Goal: Information Seeking & Learning: Learn about a topic

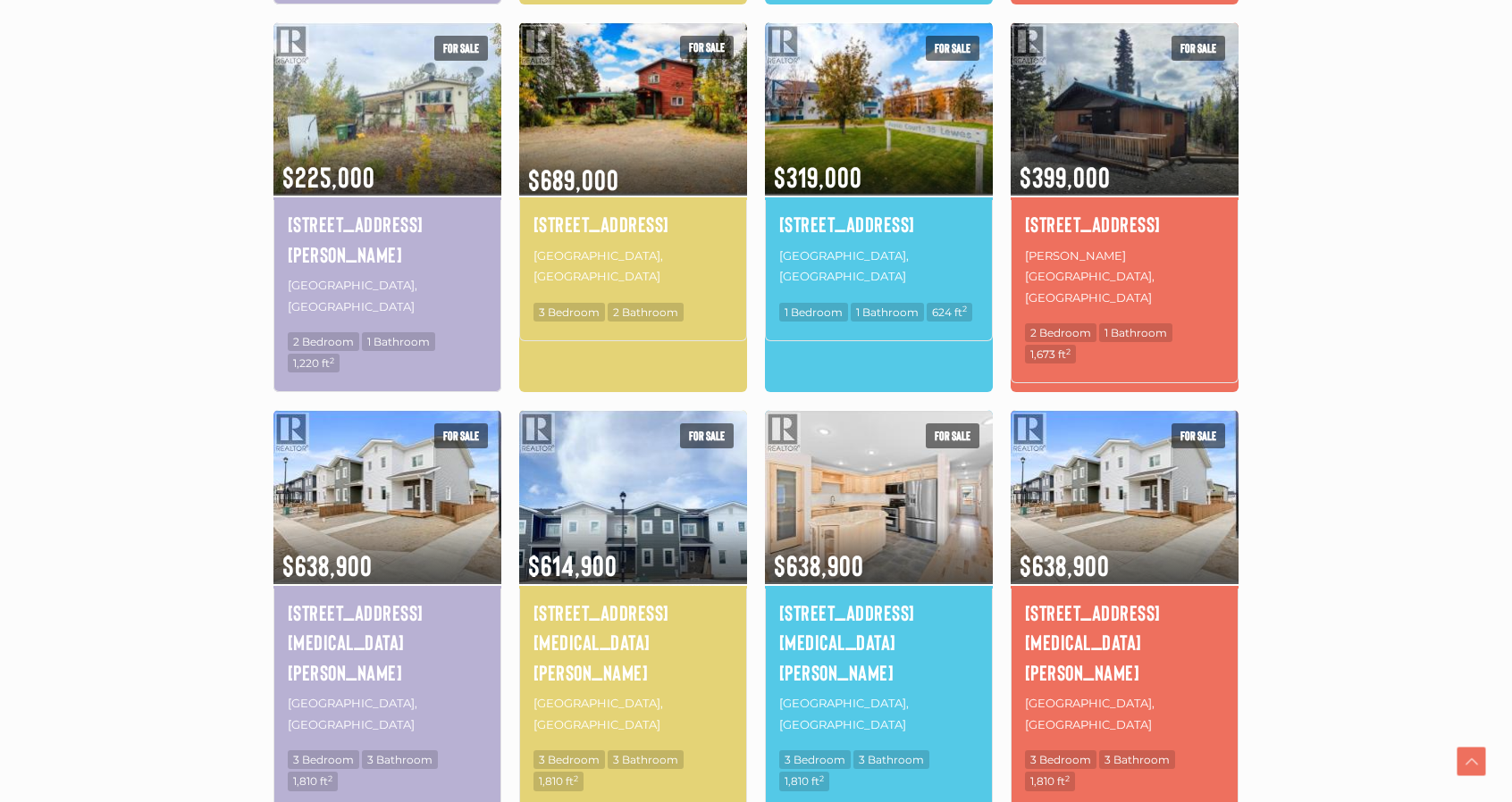
scroll to position [983, 0]
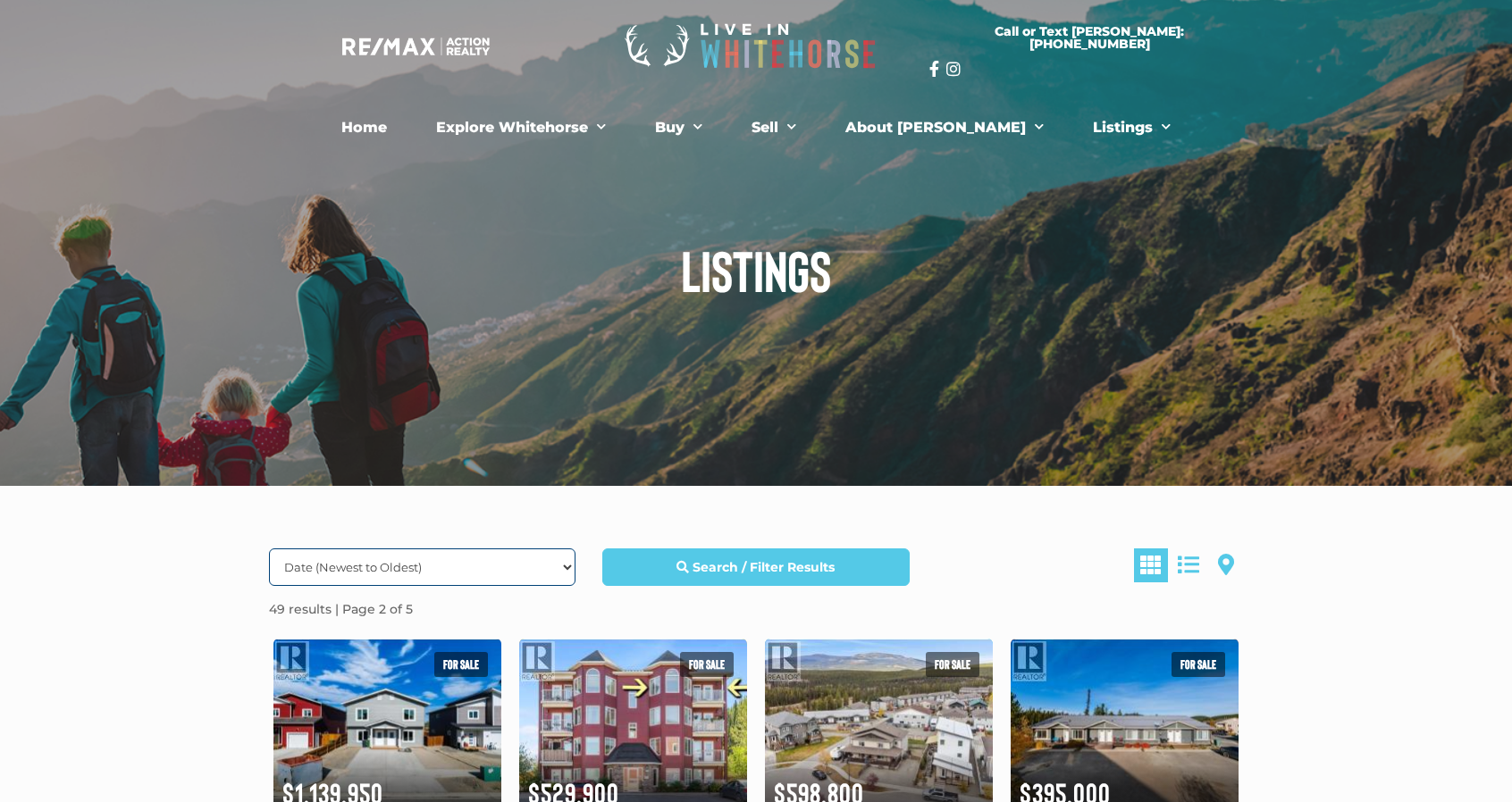
click at [398, 569] on select "Date (Newest to Oldest) Date (Oldest to Newest) Price (Highest to Lowest) Price…" at bounding box center [423, 568] width 307 height 38
click at [408, 566] on select "Date (Newest to Oldest) Date (Oldest to Newest) Price (Highest to Lowest) Price…" at bounding box center [423, 568] width 307 height 38
click at [278, 568] on select "Date (Newest to Oldest) Date (Oldest to Newest) Price (Highest to Lowest) Price…" at bounding box center [423, 568] width 307 height 38
click at [1179, 570] on span at bounding box center [1188, 565] width 22 height 22
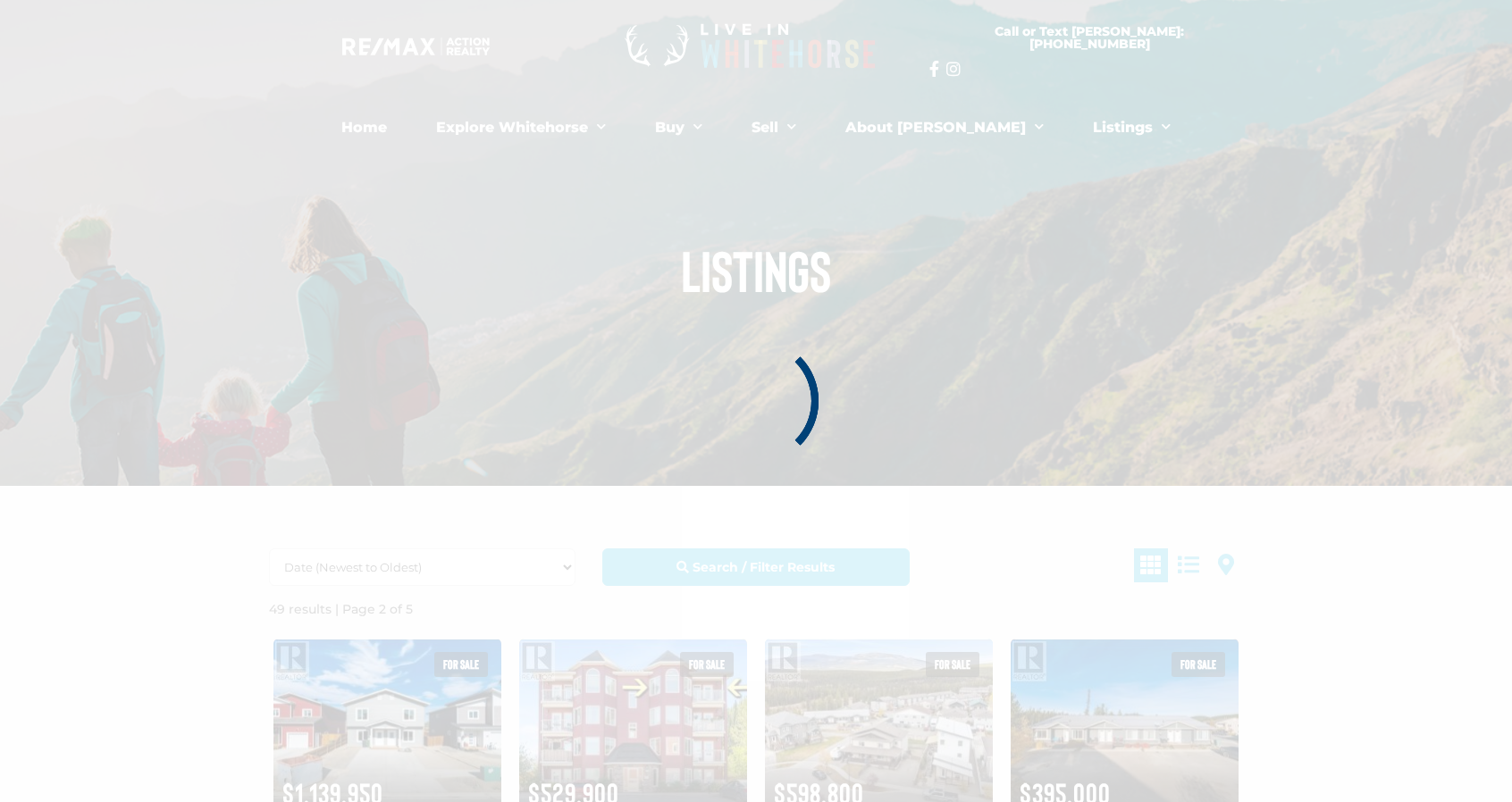
click at [1089, 569] on div at bounding box center [756, 401] width 1512 height 802
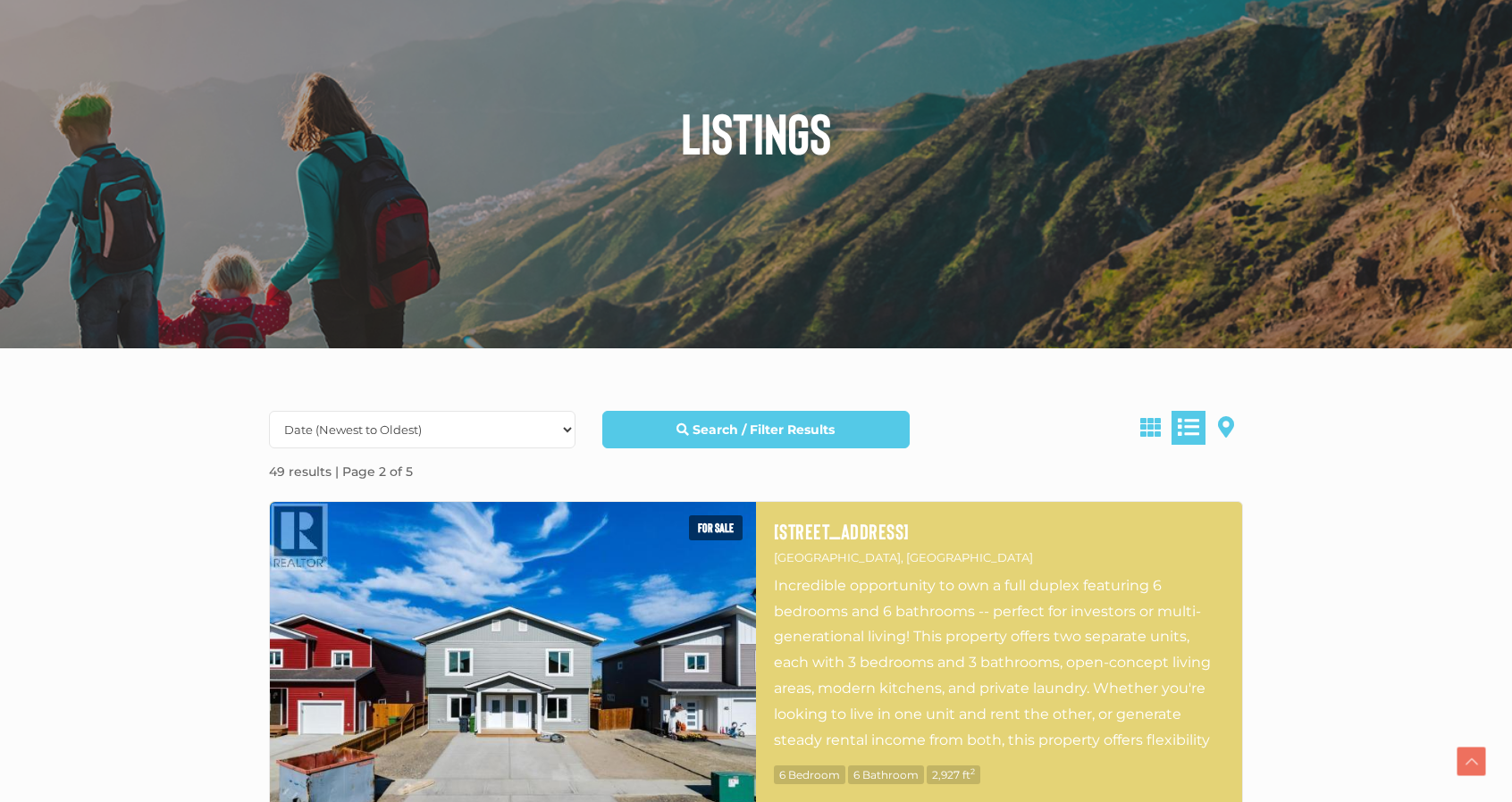
scroll to position [358, 0]
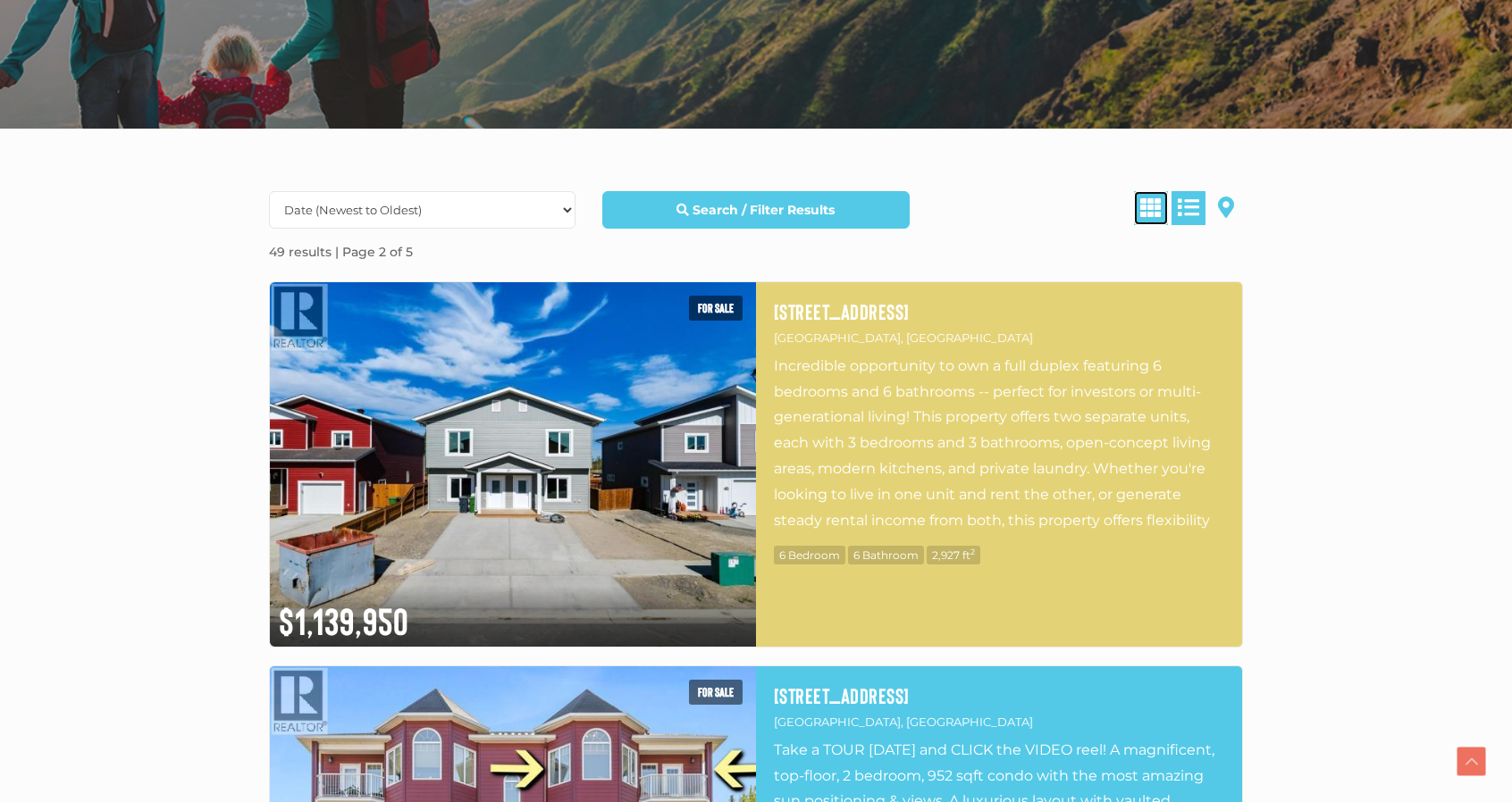
click at [1144, 217] on span at bounding box center [1150, 207] width 22 height 22
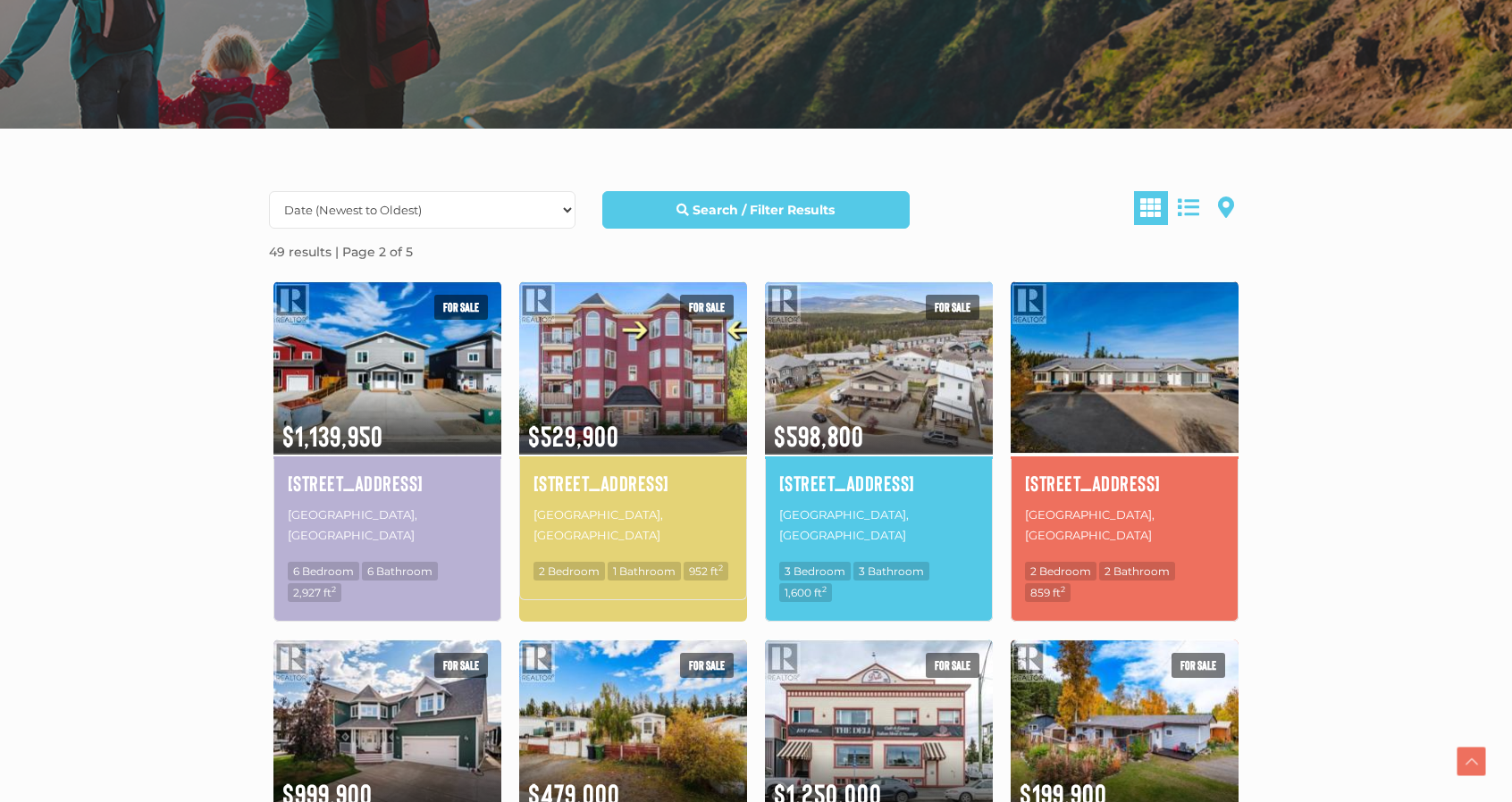
click at [1076, 425] on img at bounding box center [1125, 367] width 228 height 178
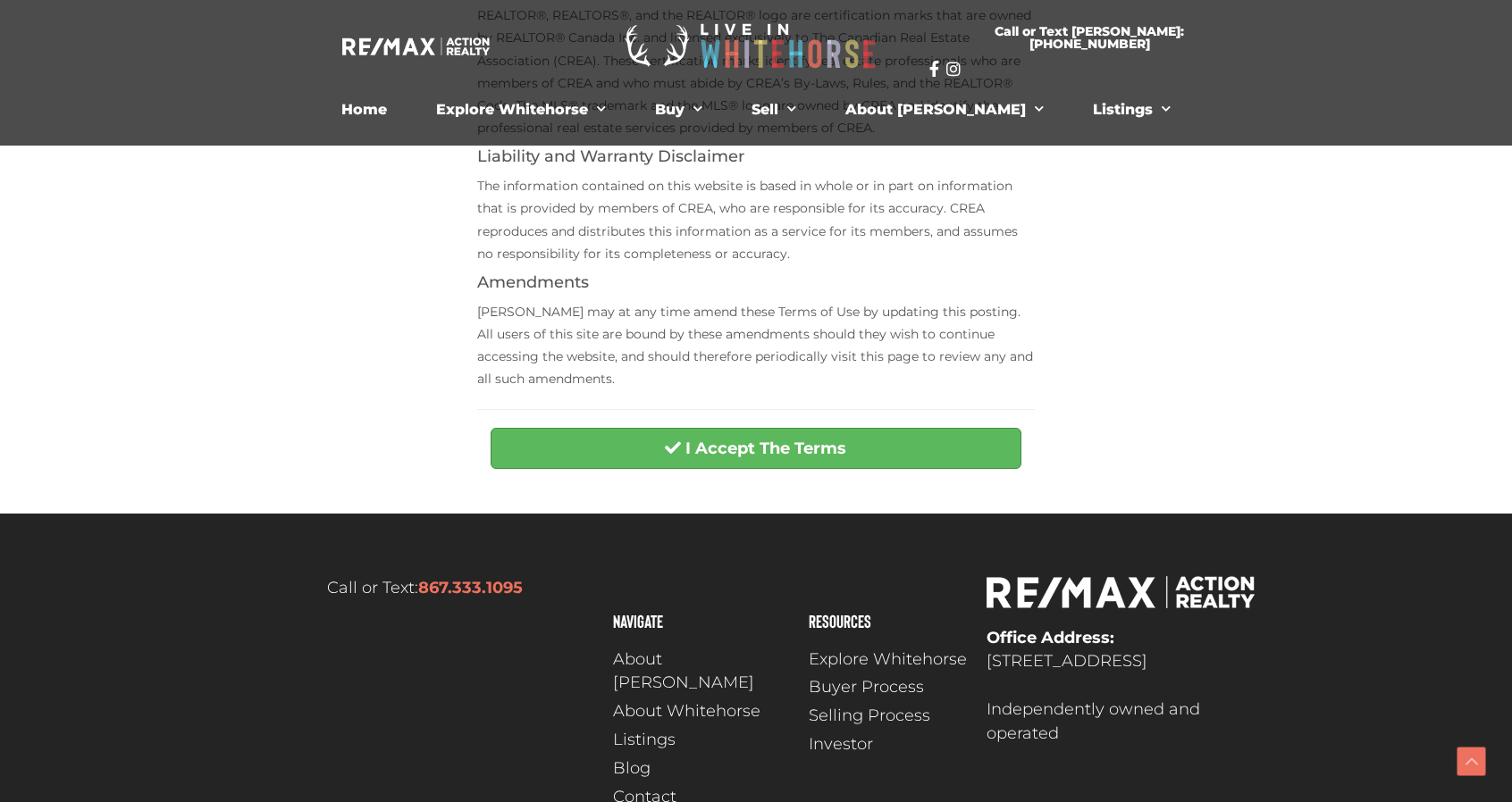
scroll to position [626, 0]
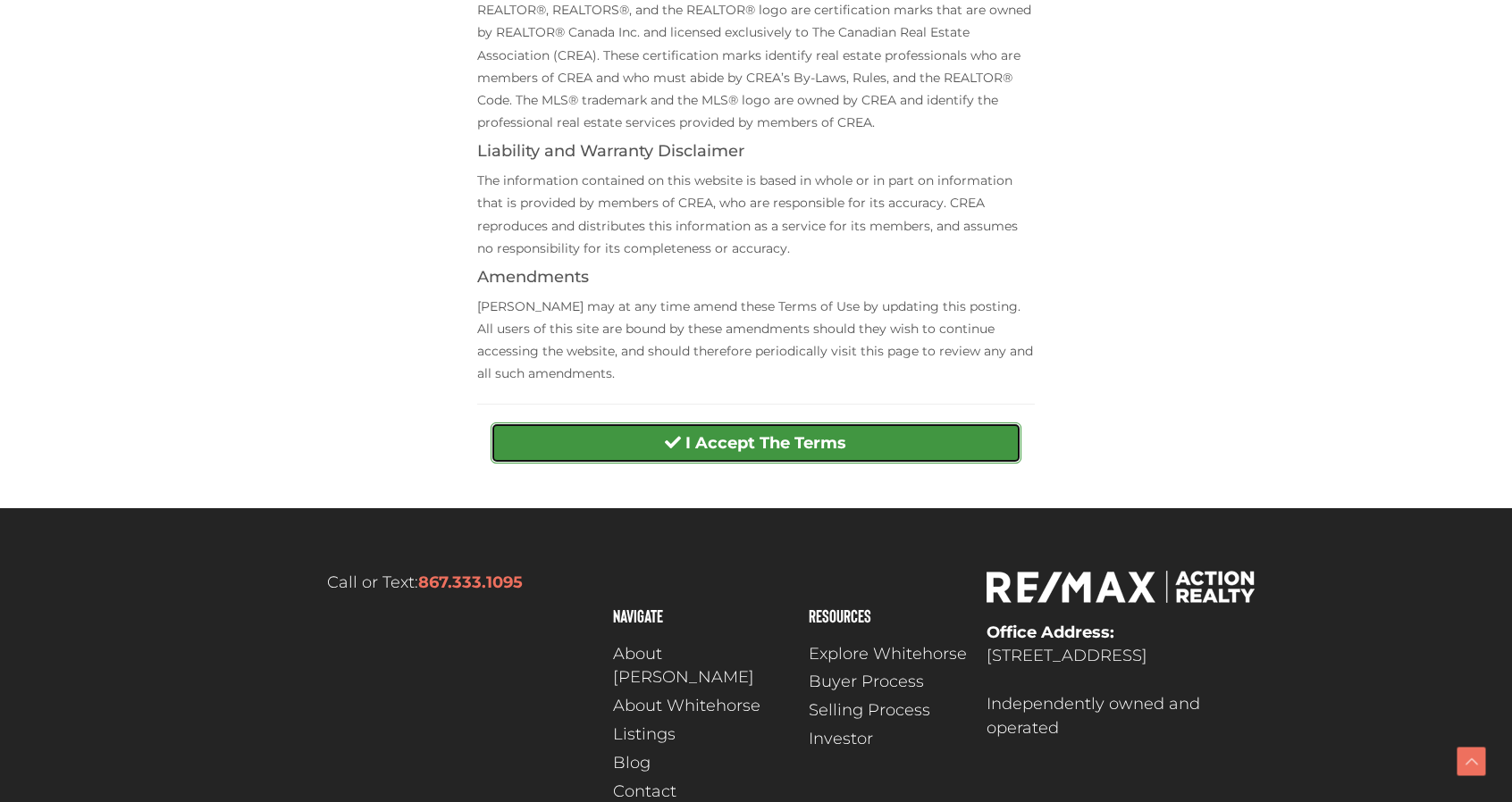
click at [828, 431] on button "I Accept The Terms" at bounding box center [755, 443] width 530 height 41
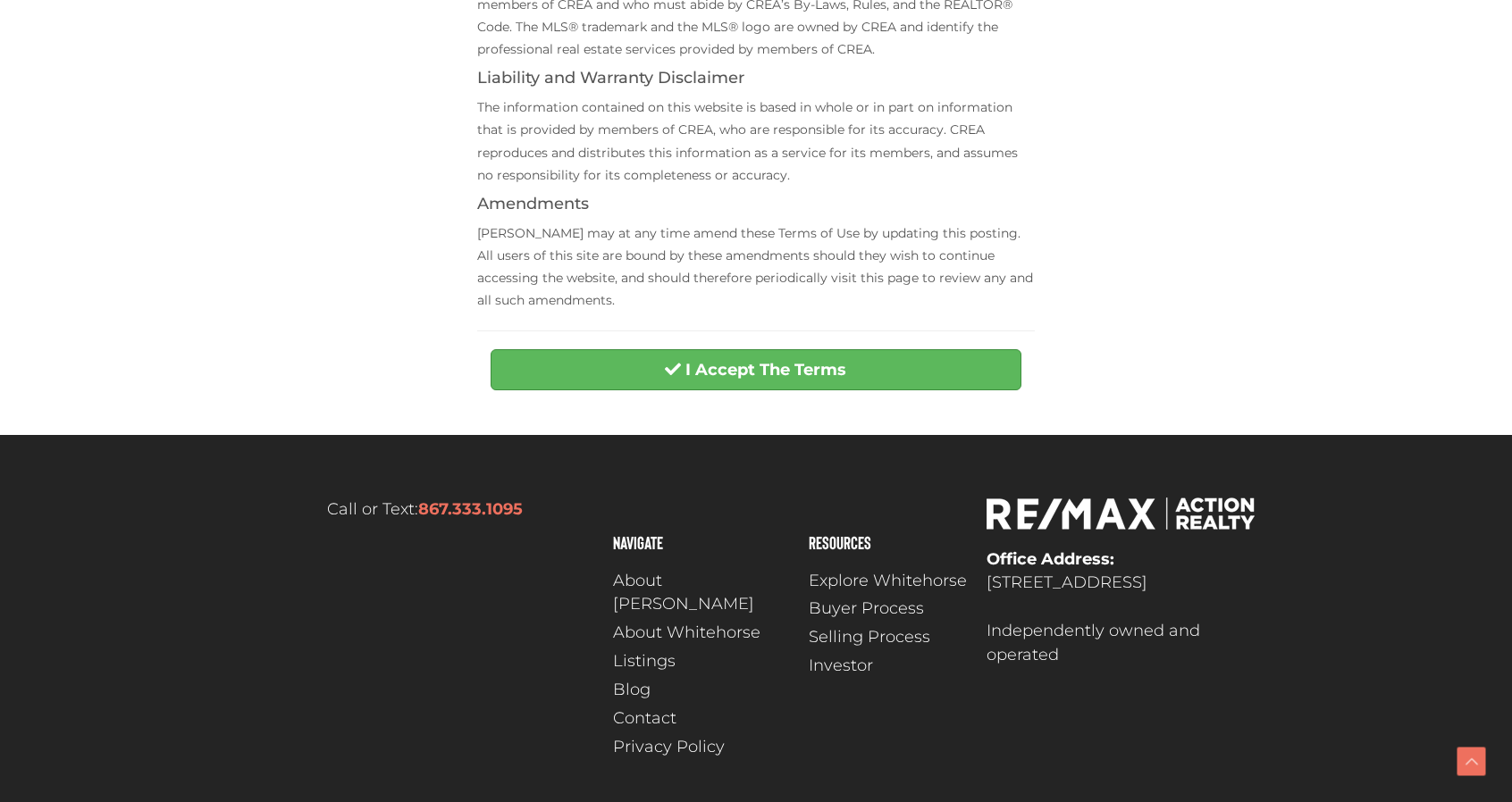
scroll to position [722, 0]
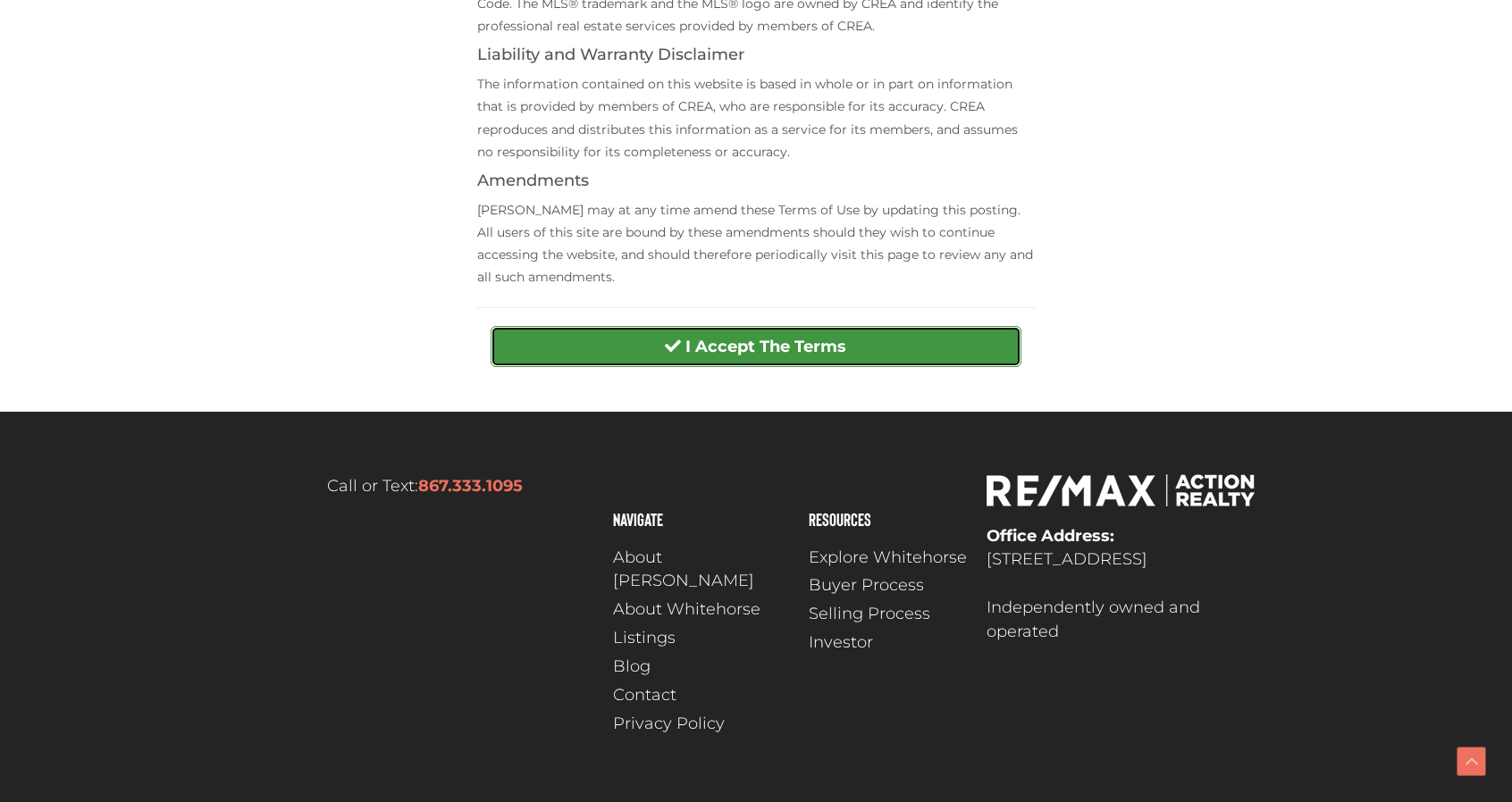
click at [794, 327] on button "I Accept The Terms" at bounding box center [755, 347] width 530 height 41
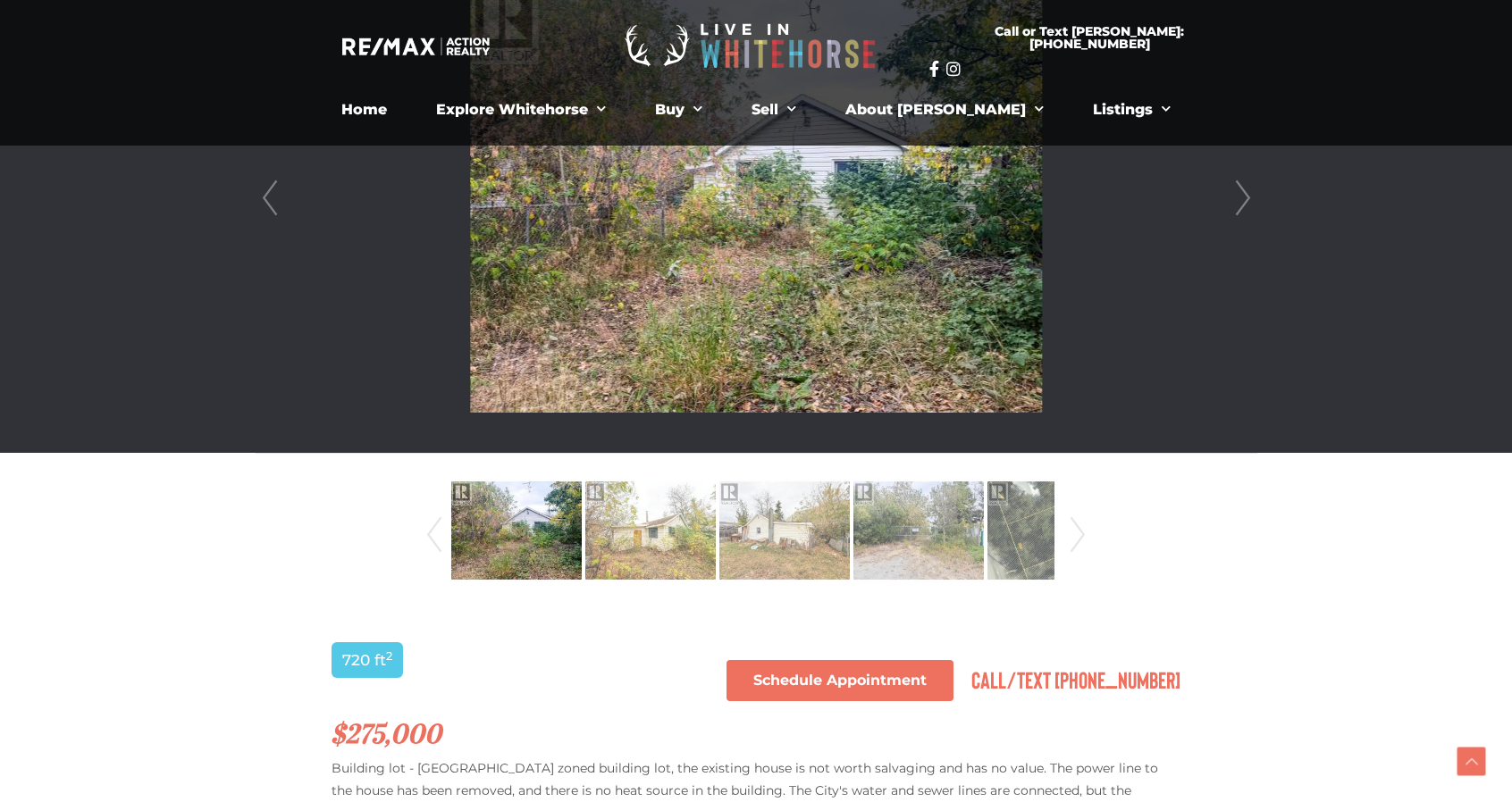
scroll to position [344, 0]
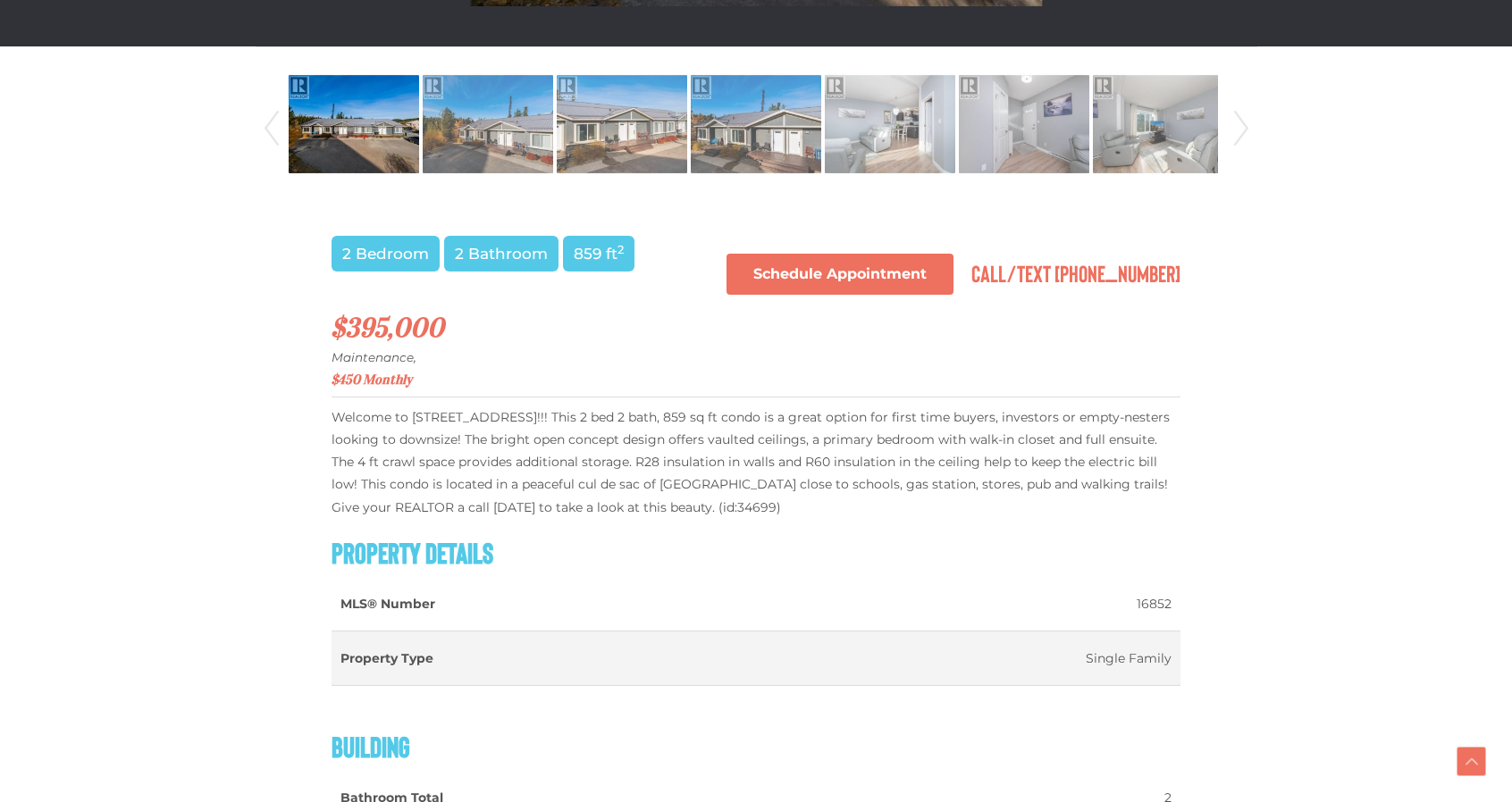
scroll to position [537, 0]
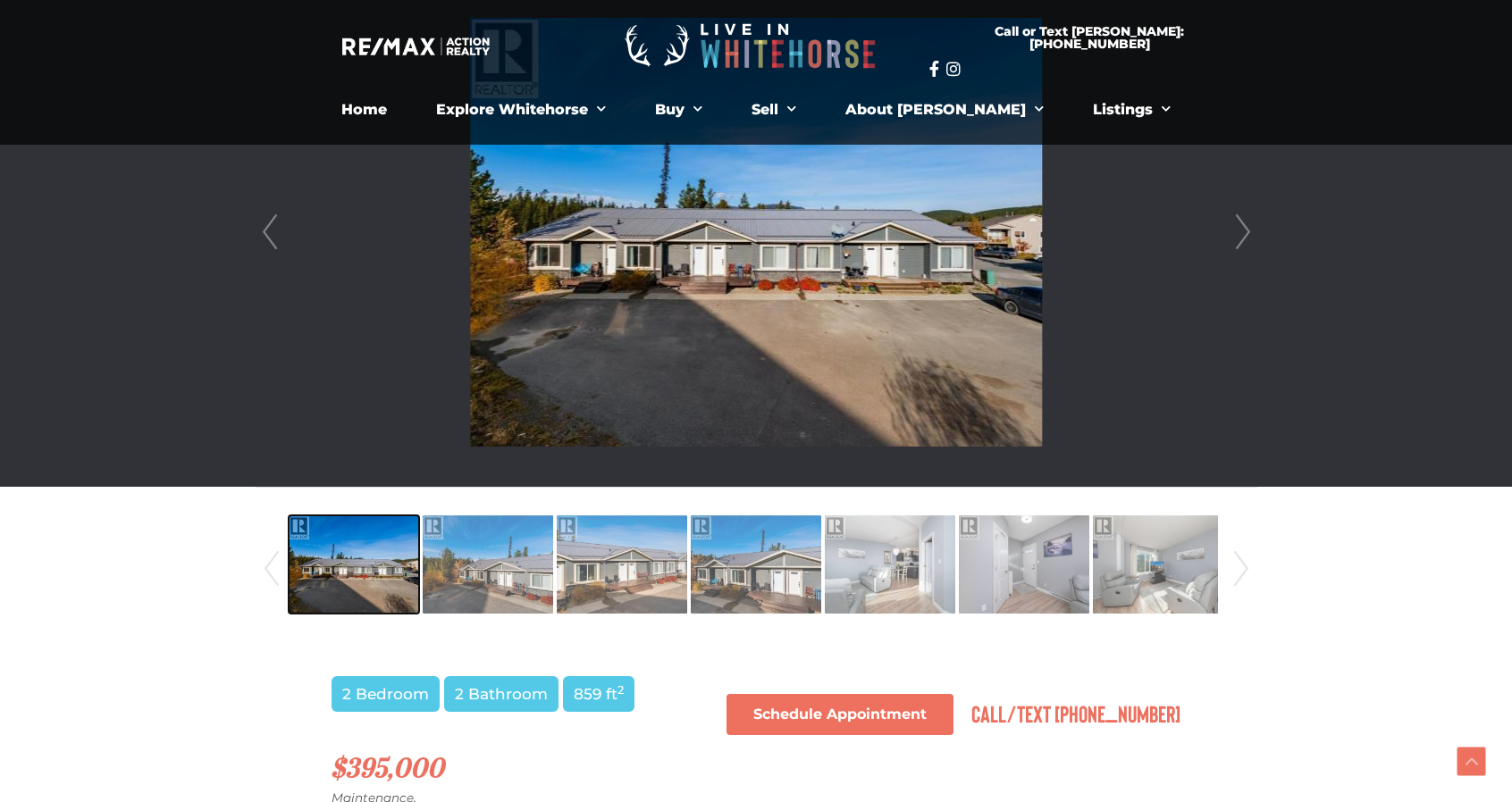
click at [378, 553] on img at bounding box center [354, 565] width 131 height 102
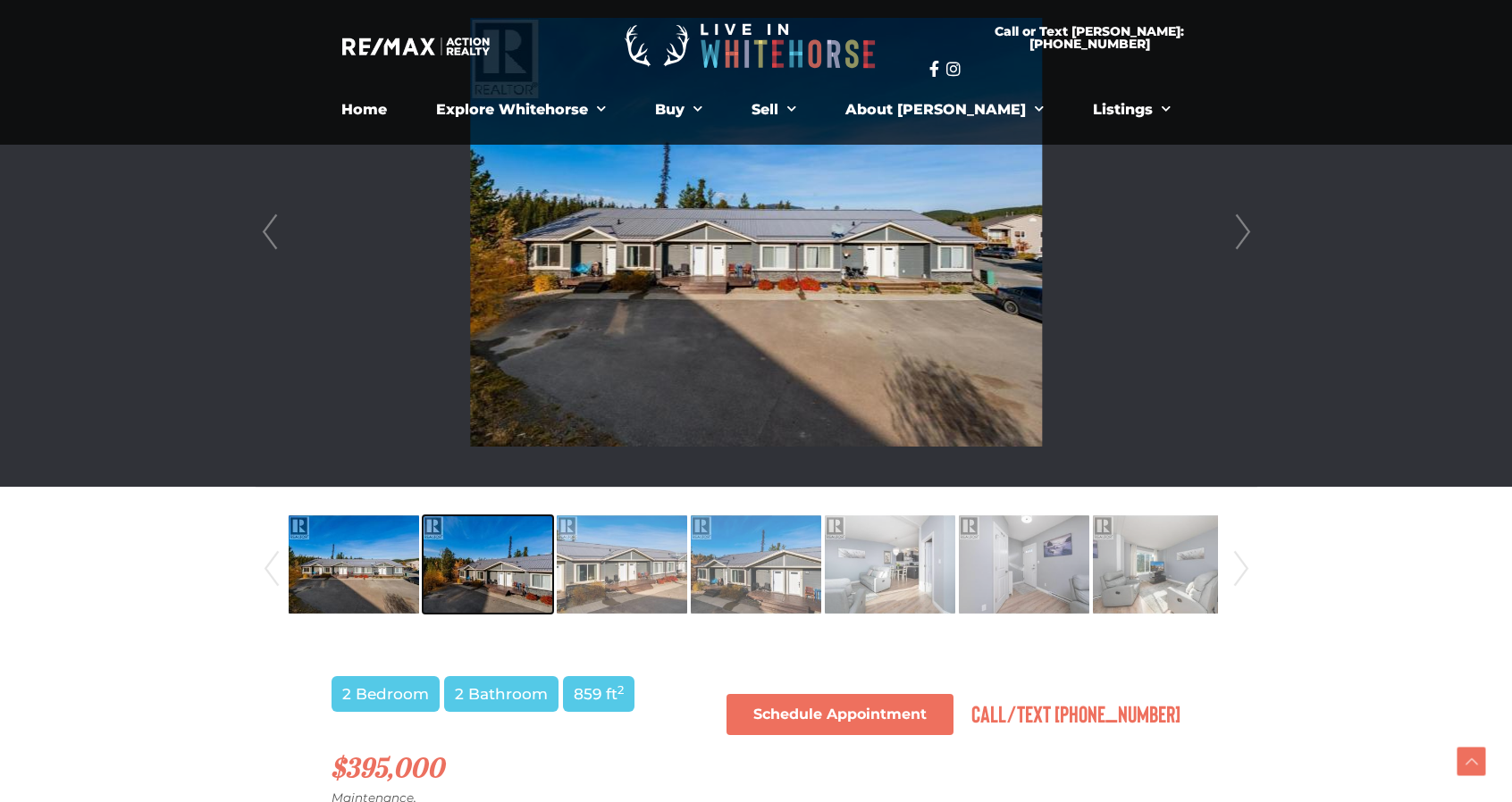
click at [438, 553] on img at bounding box center [488, 565] width 131 height 102
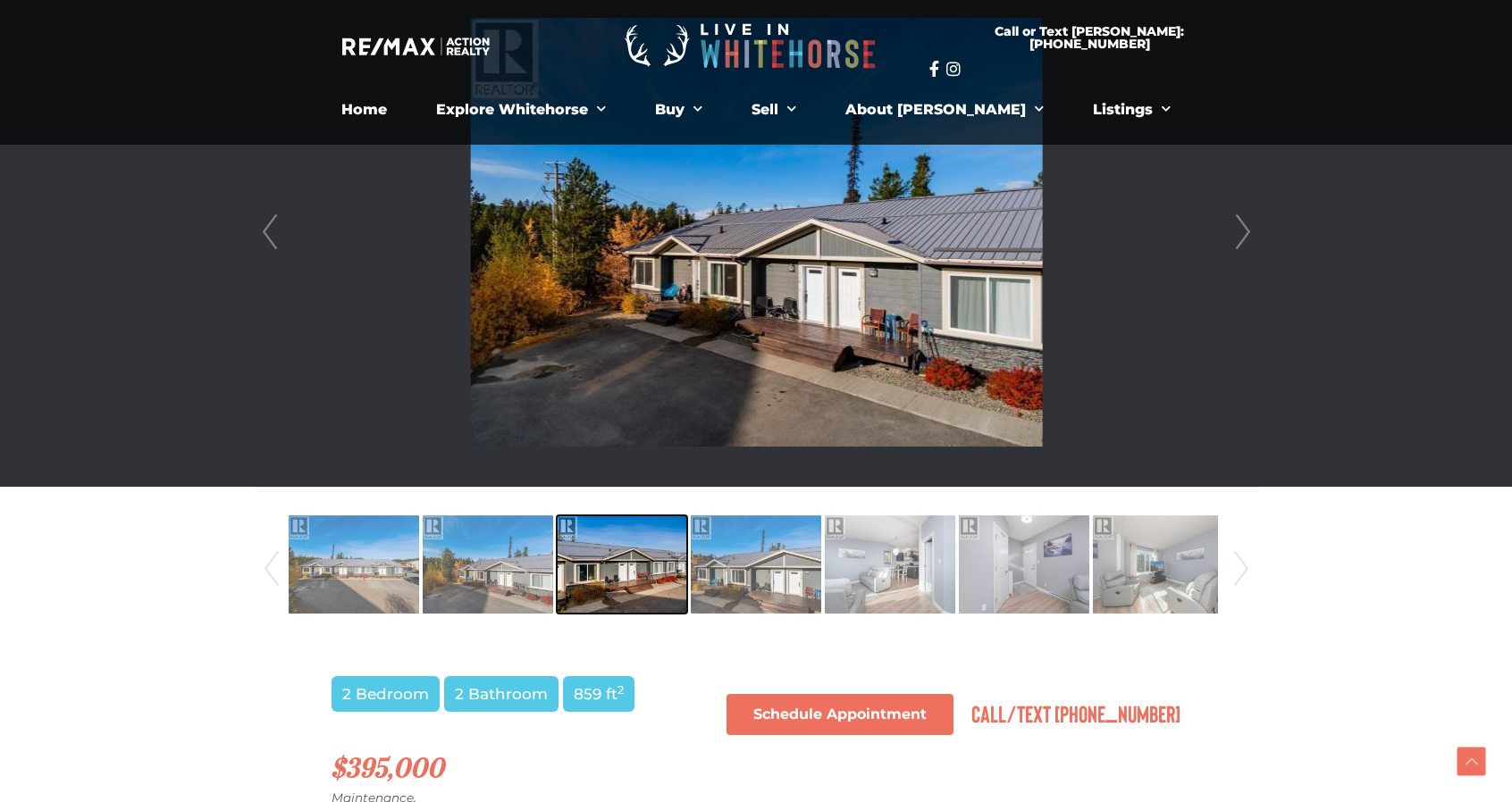
click at [602, 566] on img at bounding box center [621, 565] width 131 height 102
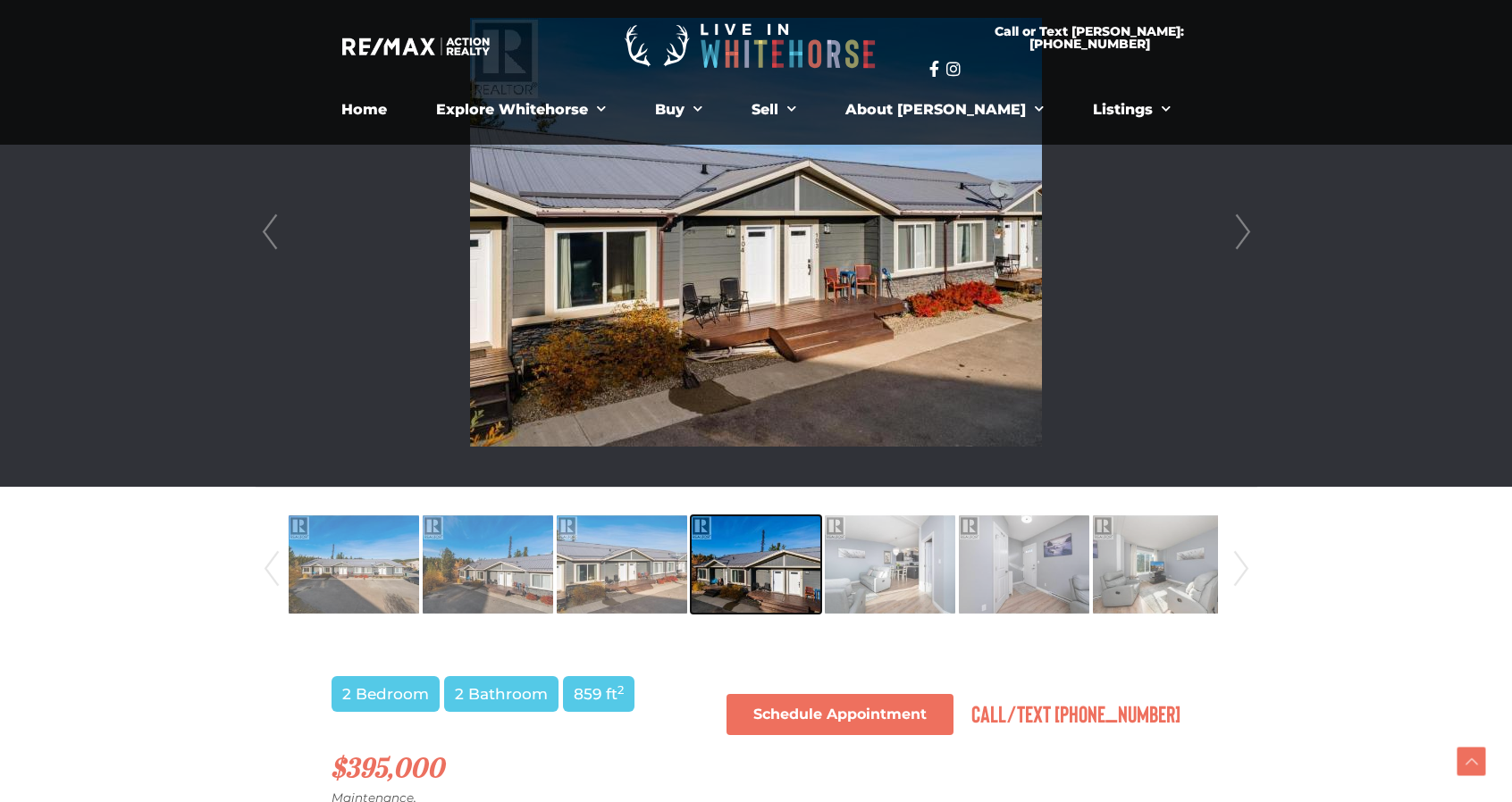
click at [809, 591] on img at bounding box center [756, 565] width 131 height 102
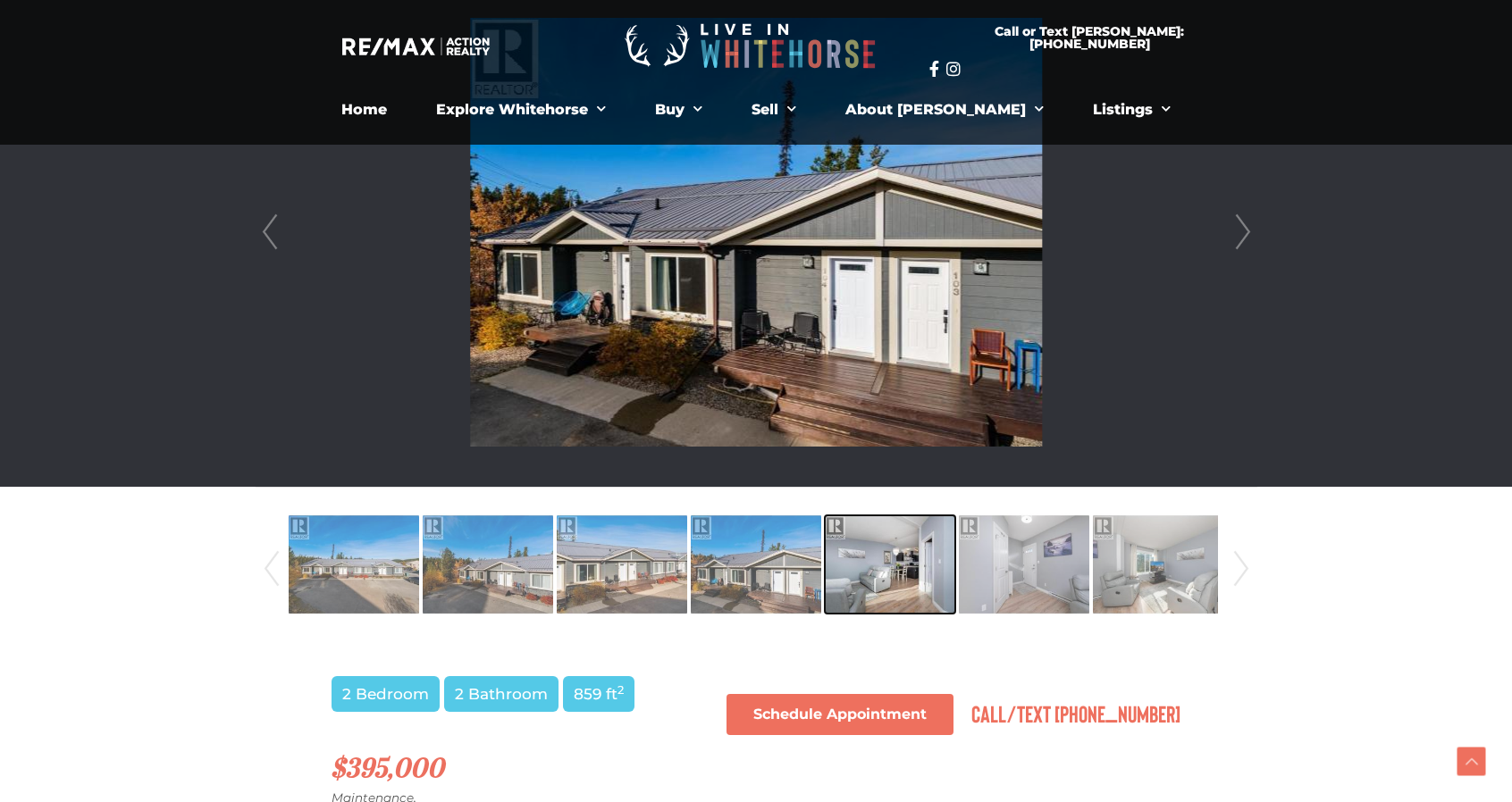
click at [882, 577] on img at bounding box center [890, 565] width 131 height 102
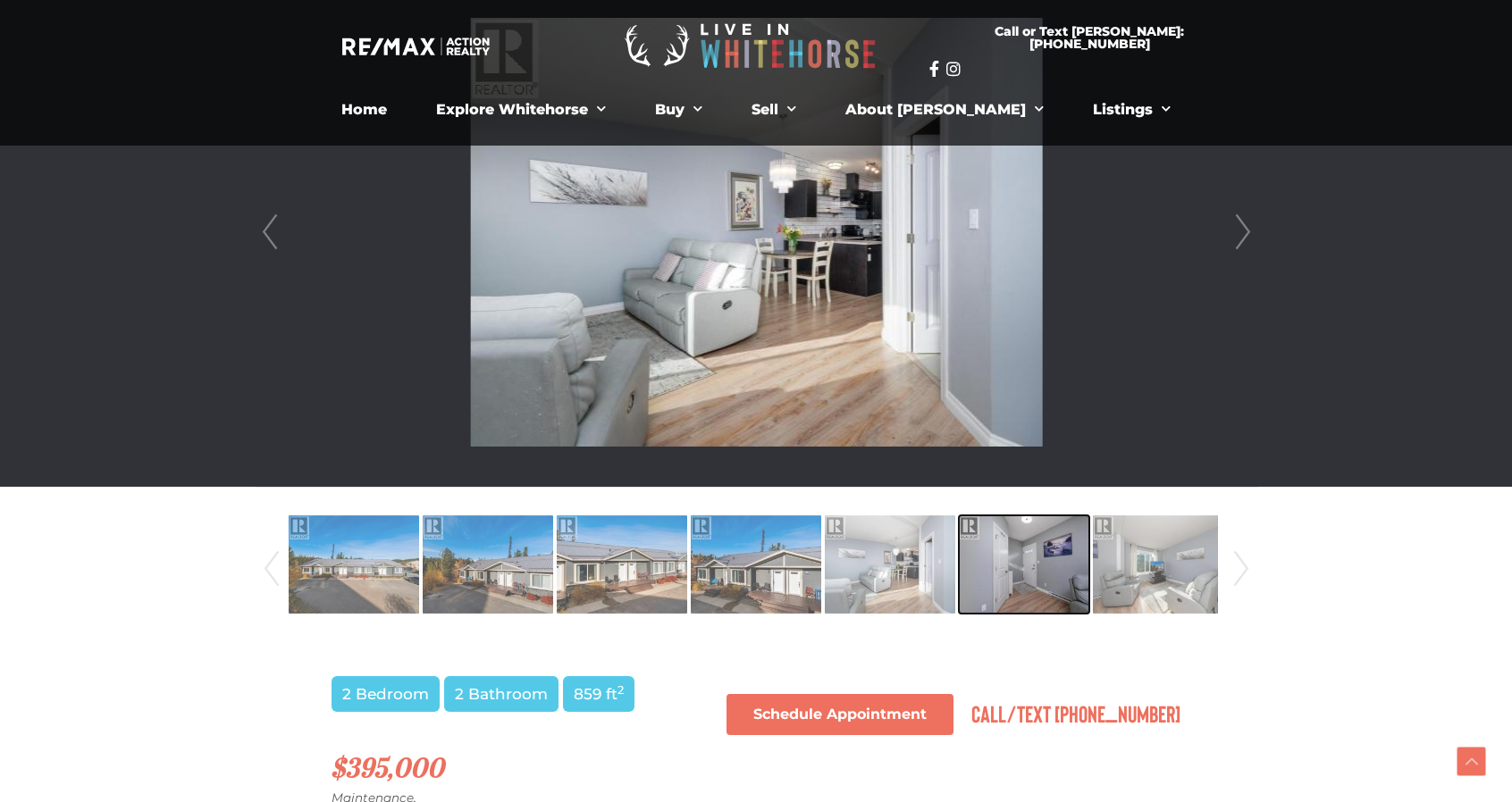
click at [1045, 573] on img at bounding box center [1024, 565] width 131 height 102
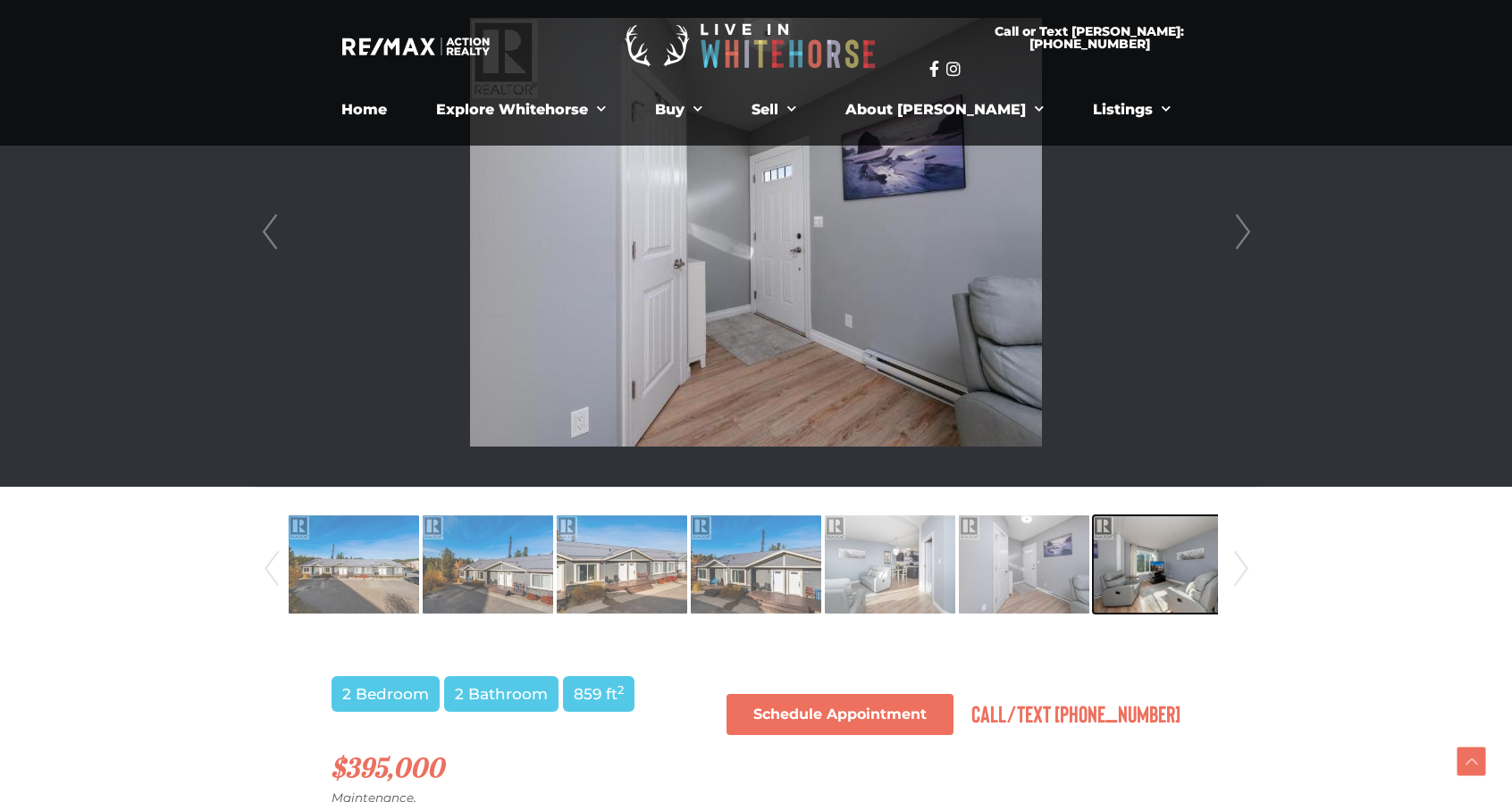
click at [1182, 575] on img at bounding box center [1158, 565] width 131 height 102
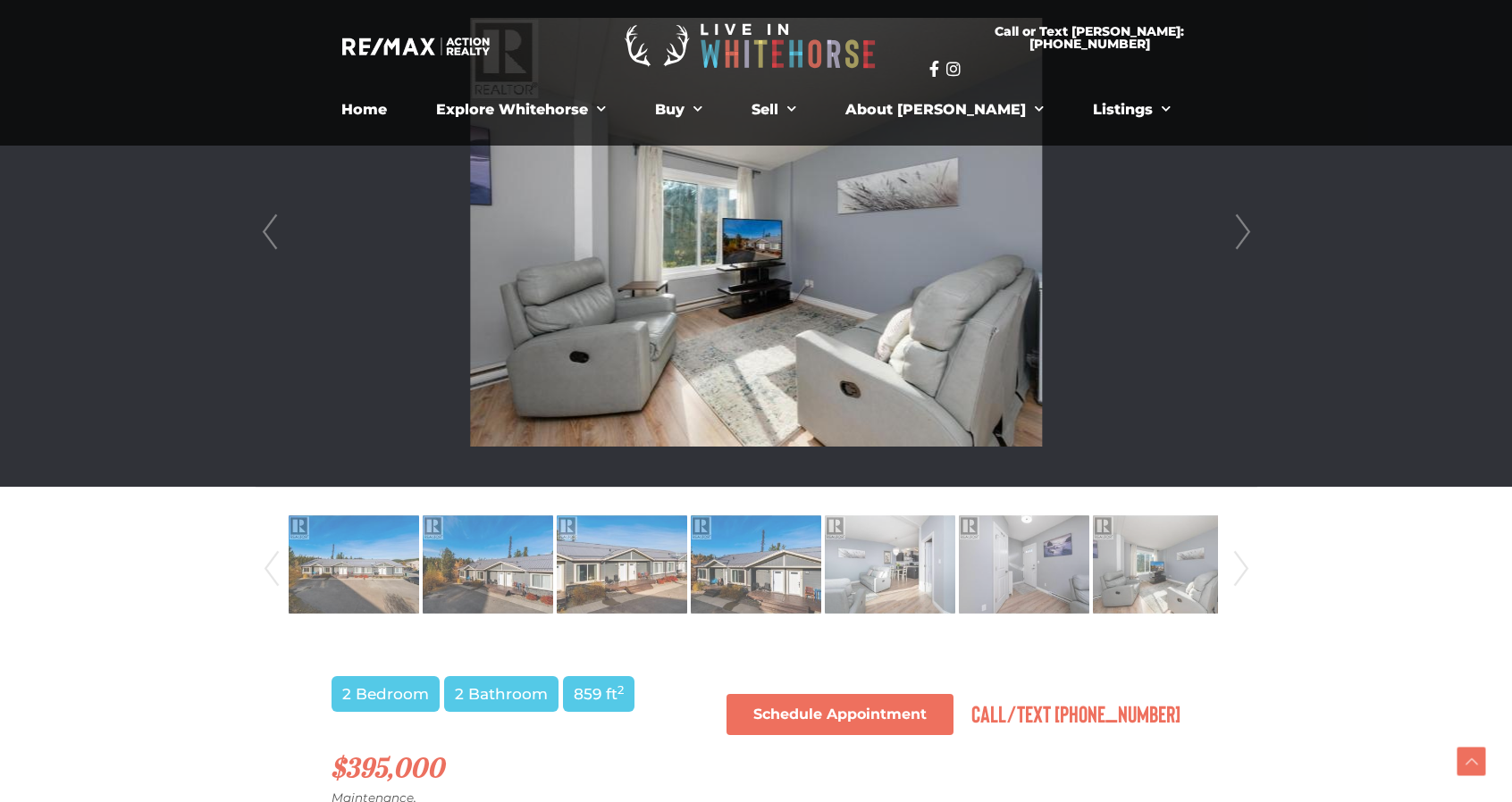
click at [1229, 562] on link "Next" at bounding box center [1241, 569] width 26 height 120
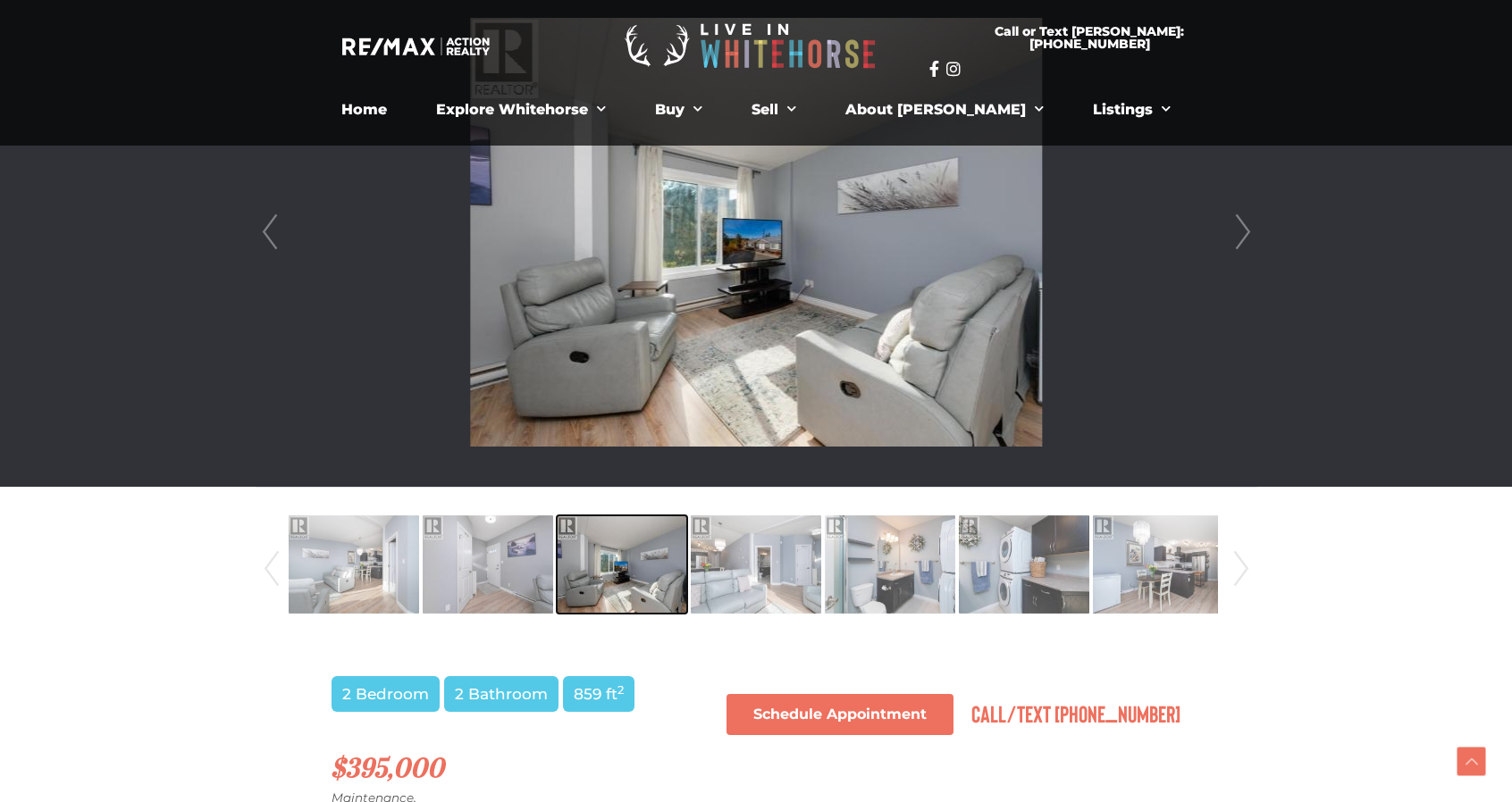
click at [624, 558] on img at bounding box center [621, 565] width 131 height 102
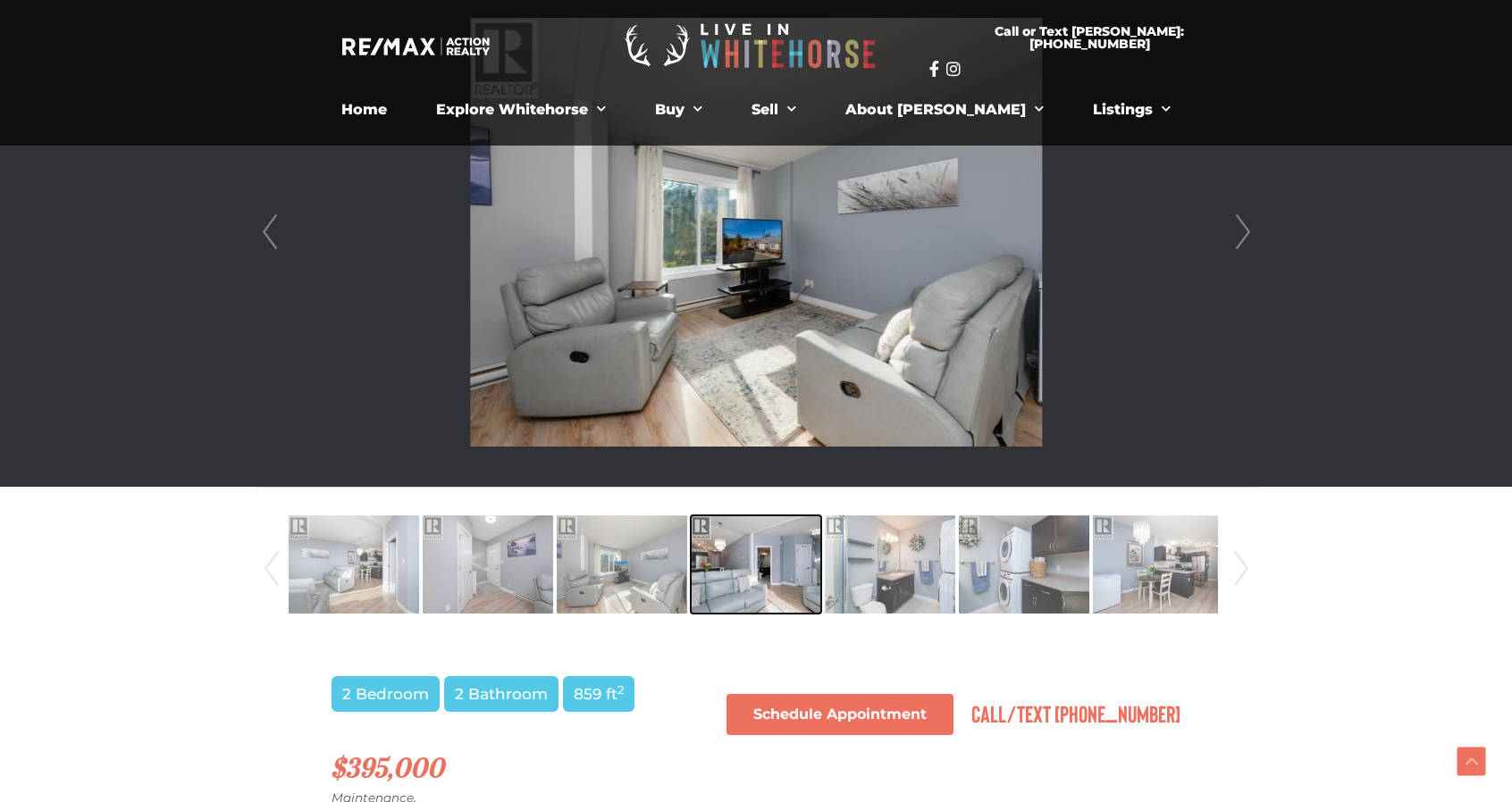
click at [760, 564] on img at bounding box center [756, 565] width 131 height 102
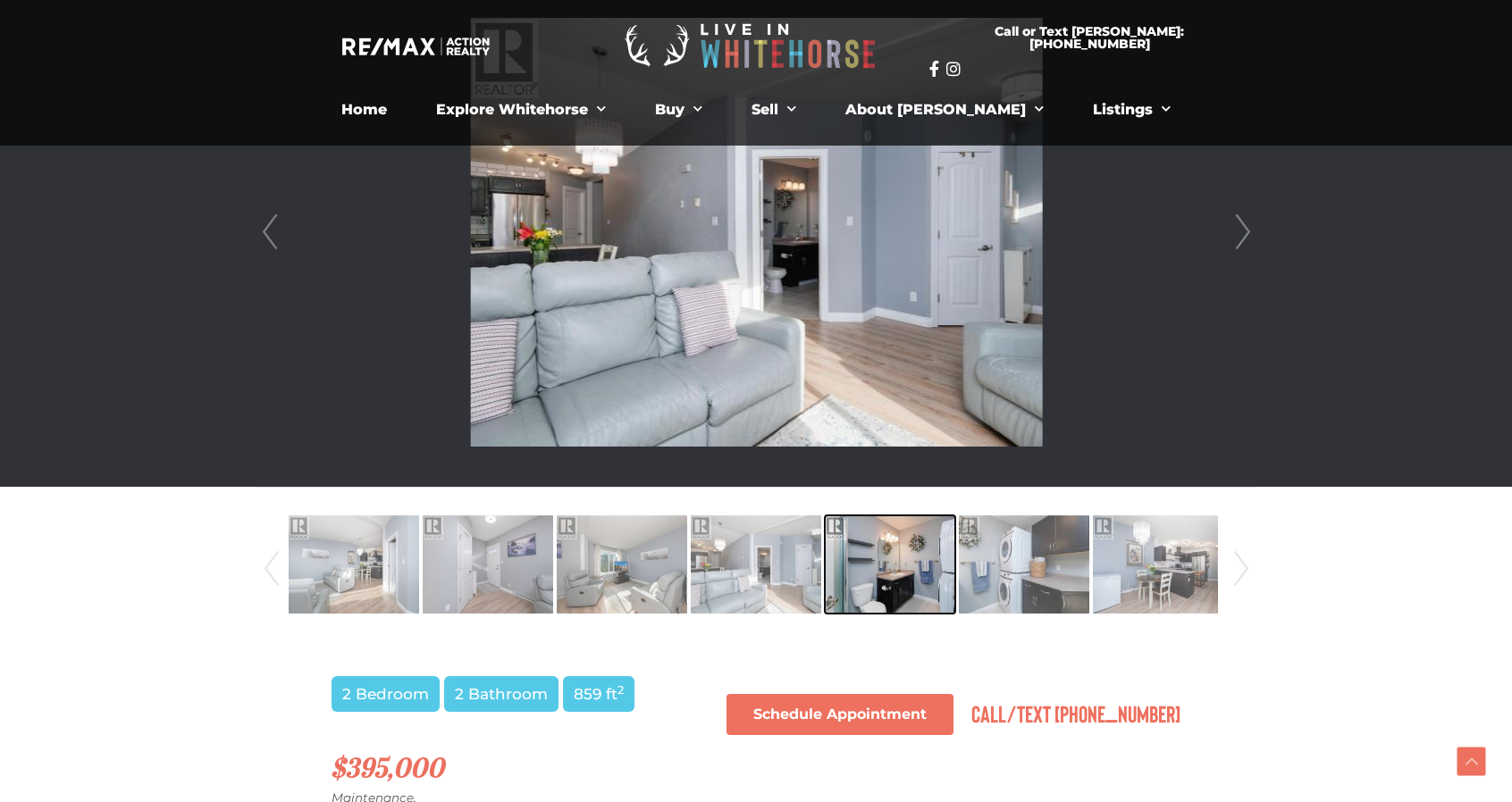
click at [935, 567] on img at bounding box center [890, 565] width 131 height 102
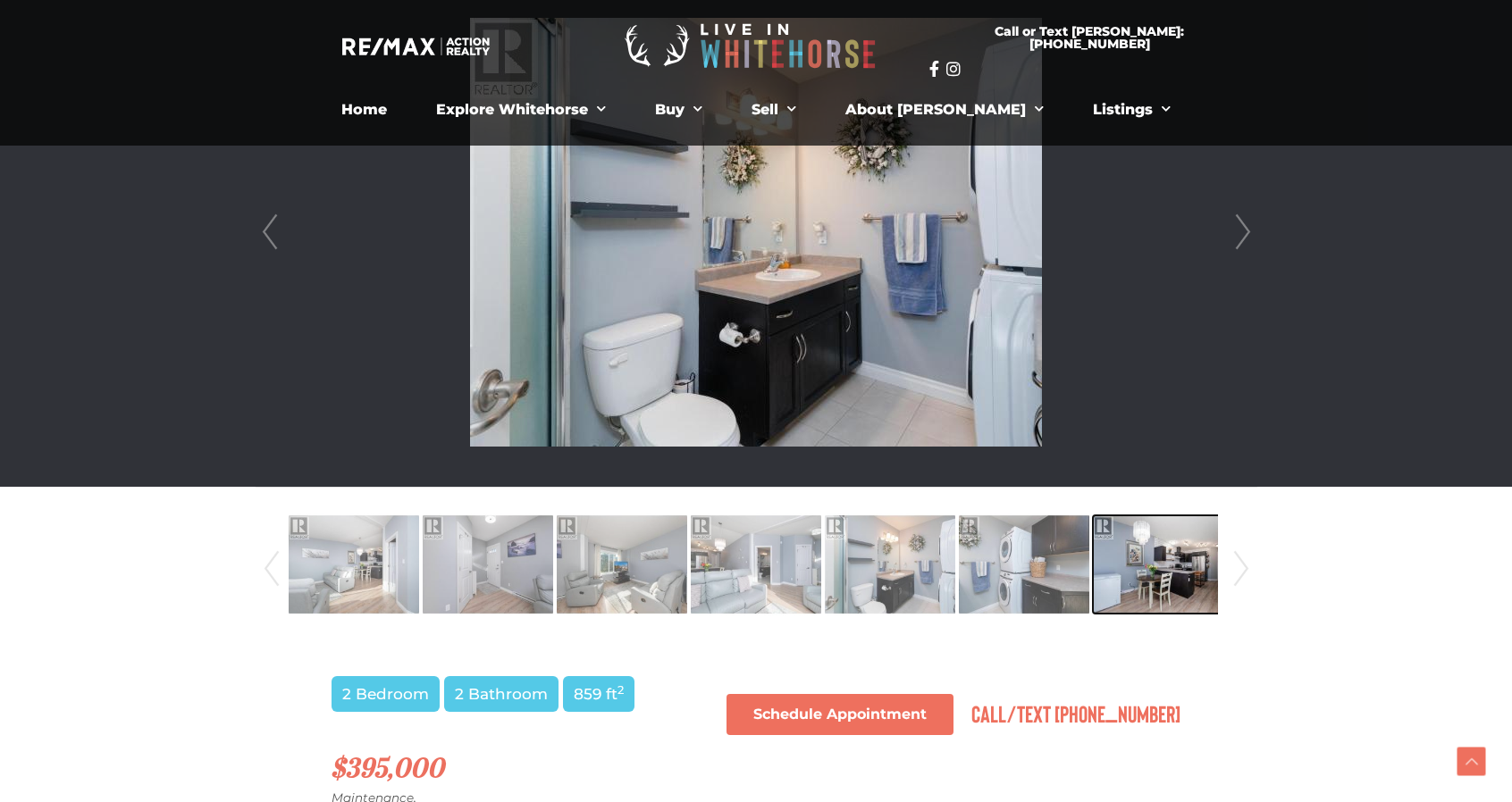
click at [1126, 576] on img at bounding box center [1158, 565] width 131 height 102
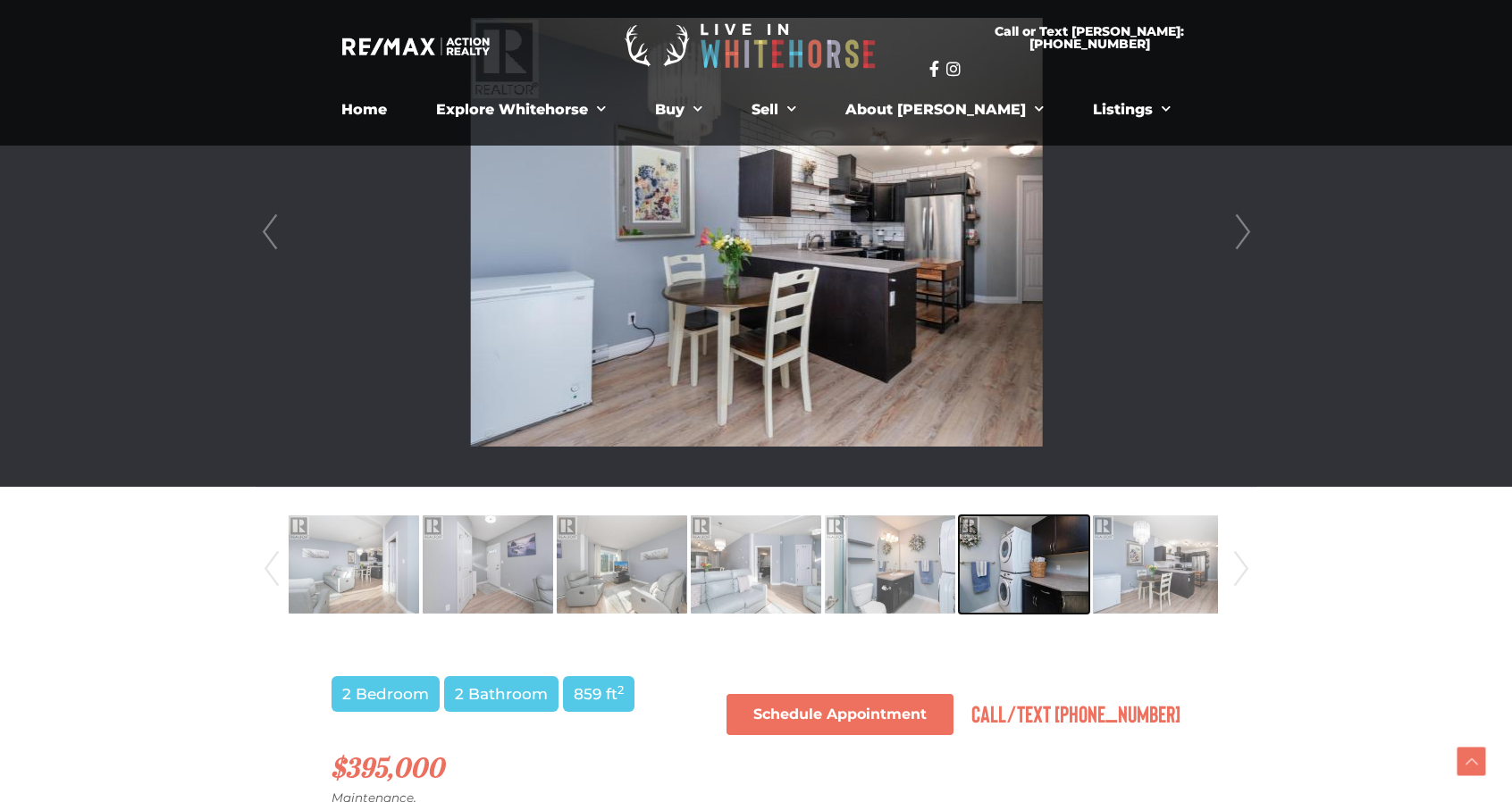
click at [1024, 585] on img at bounding box center [1024, 565] width 131 height 102
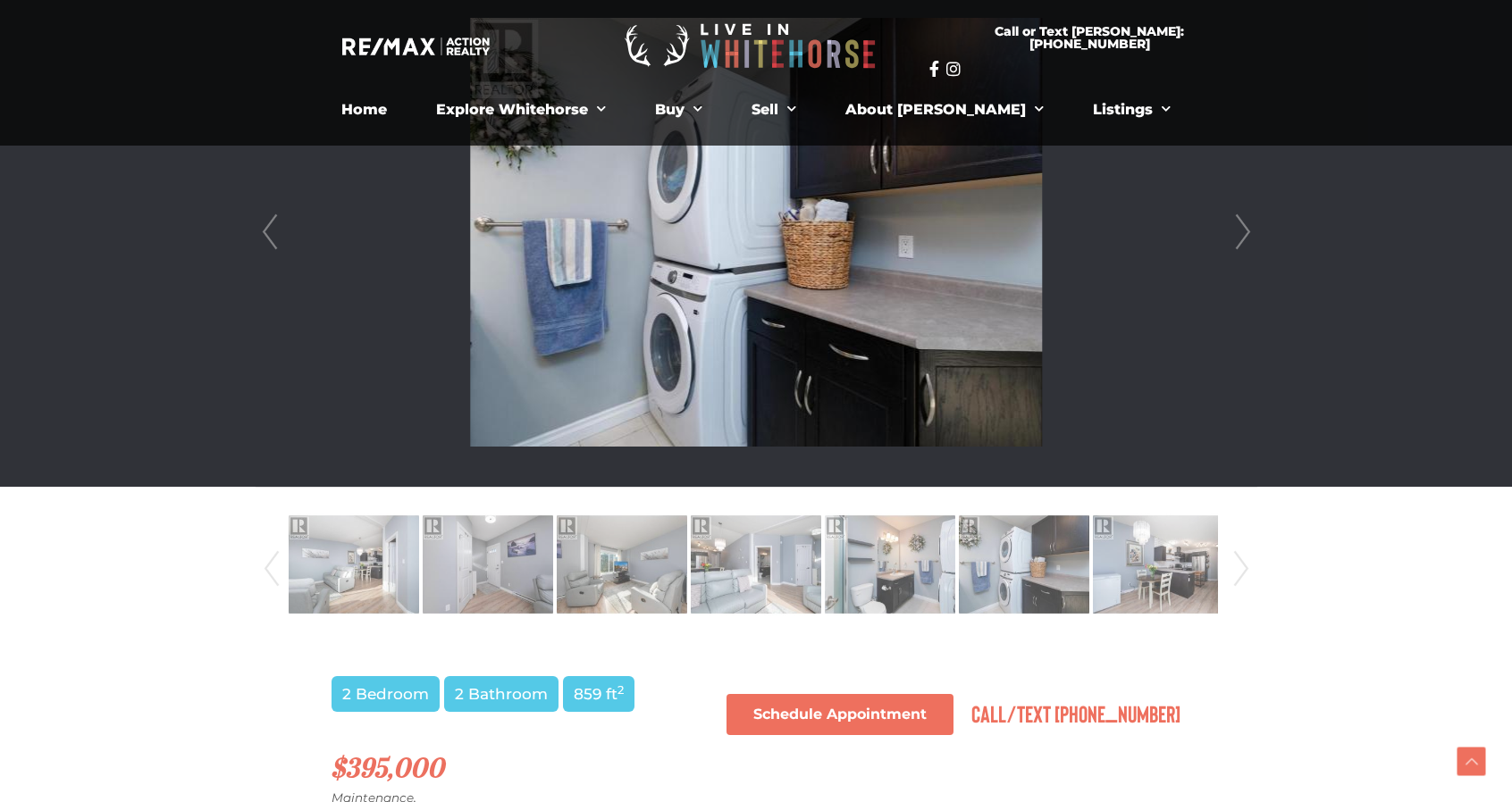
click at [1246, 580] on link "Next" at bounding box center [1241, 569] width 26 height 120
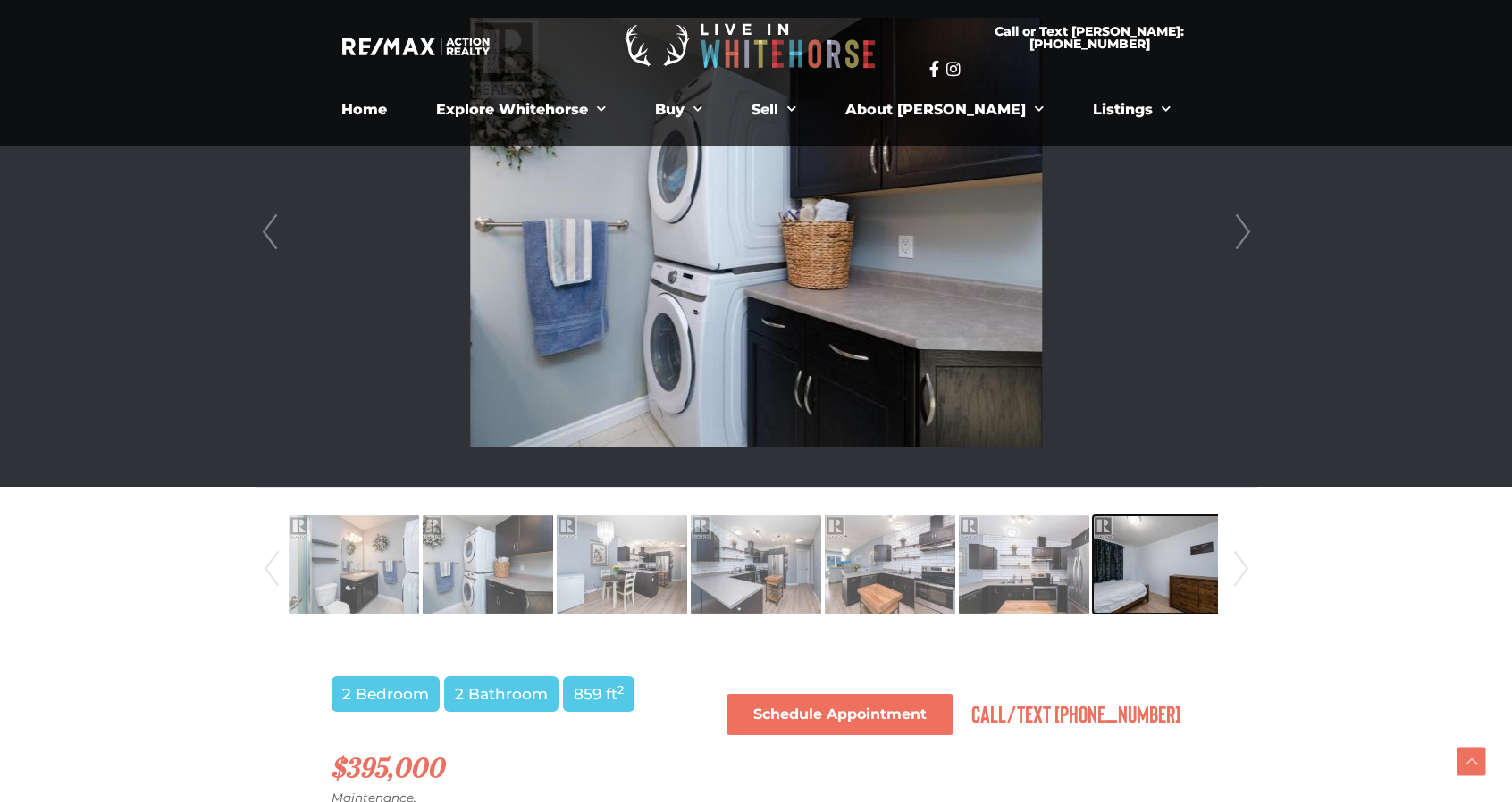
click at [1107, 577] on img at bounding box center [1158, 565] width 131 height 102
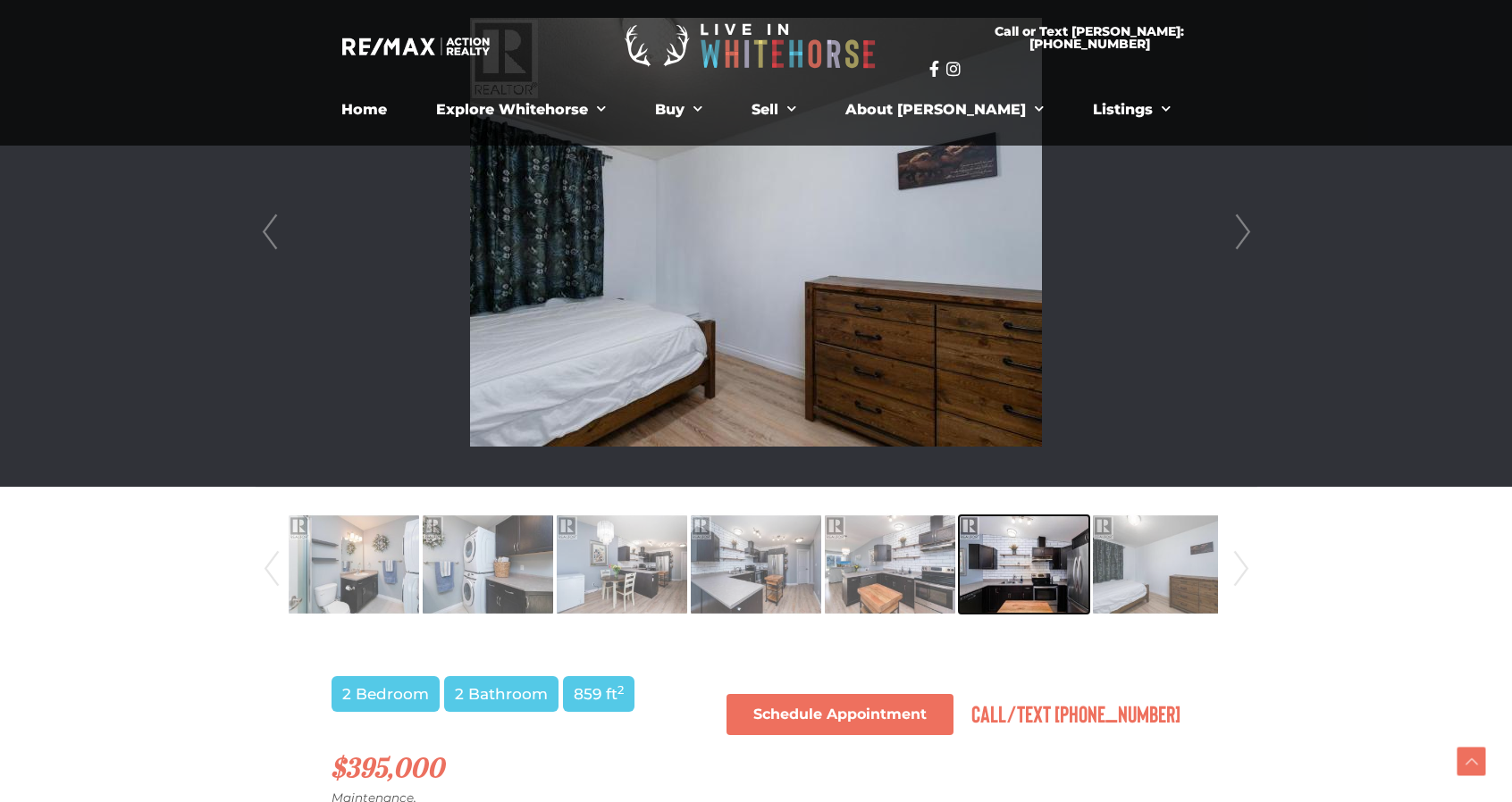
click at [1012, 580] on img at bounding box center [1024, 565] width 131 height 102
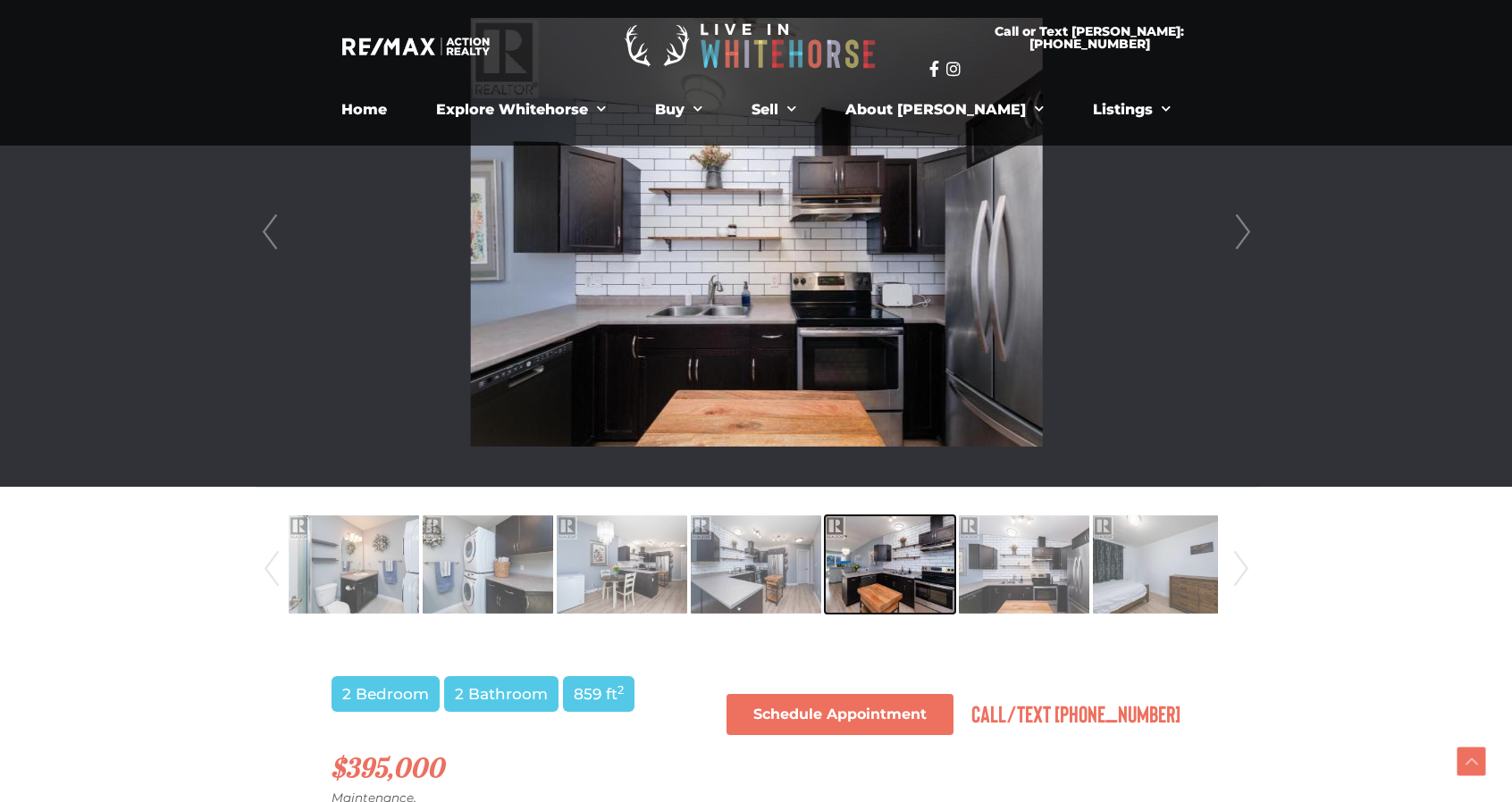
click at [909, 587] on img at bounding box center [890, 565] width 131 height 102
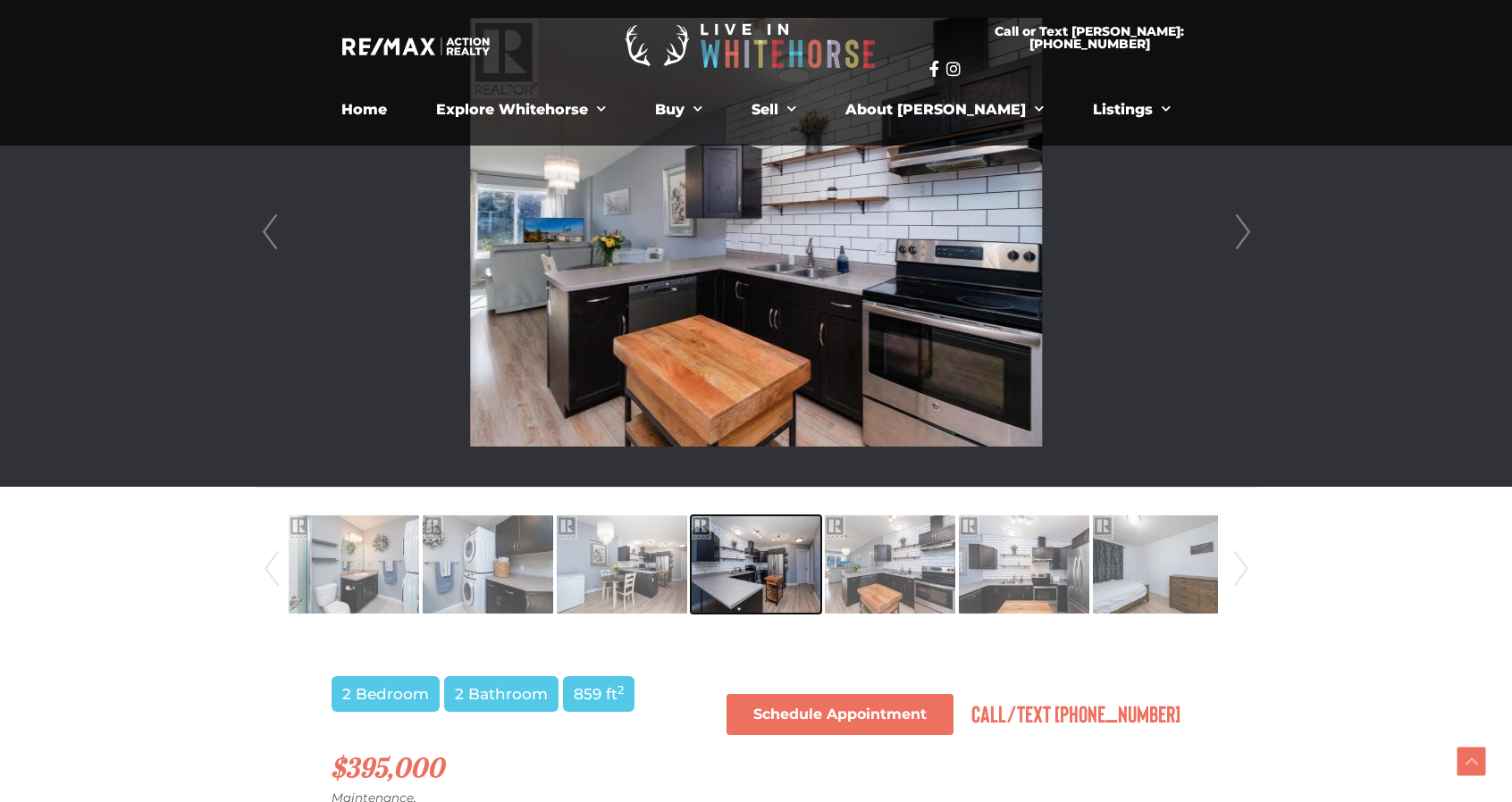
click at [768, 569] on img at bounding box center [756, 565] width 131 height 102
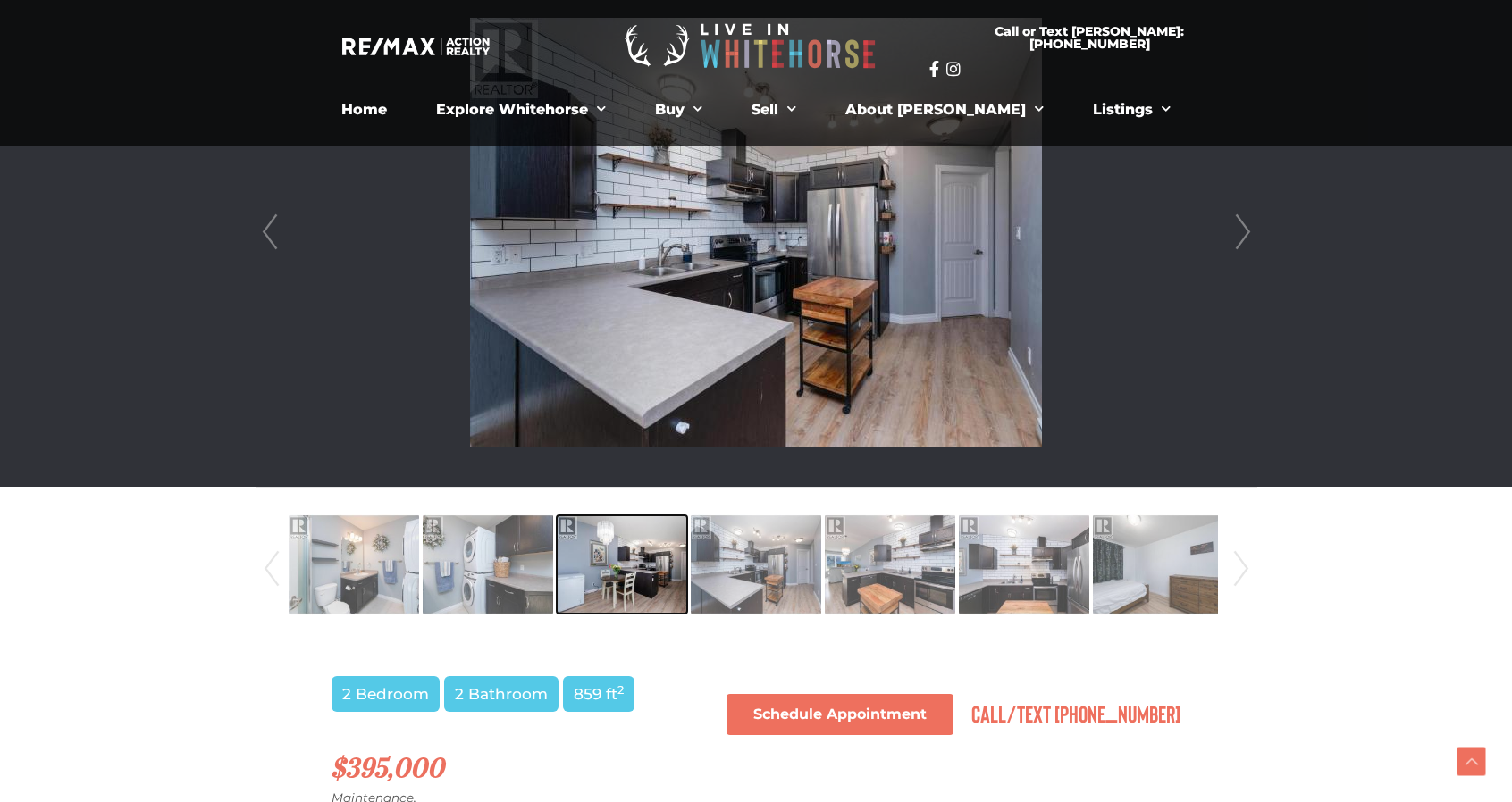
click at [609, 564] on img at bounding box center [621, 565] width 131 height 102
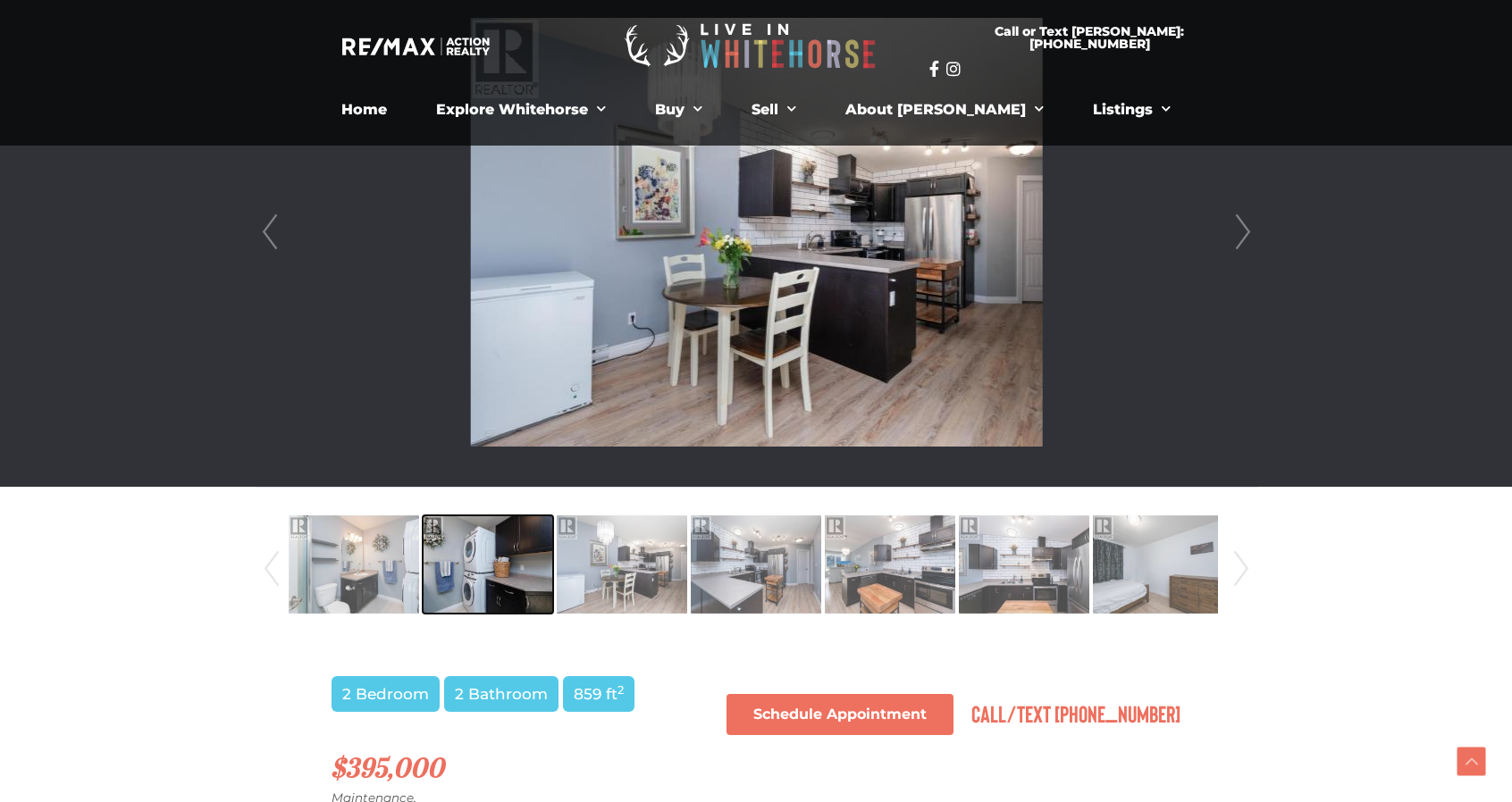
click at [476, 550] on img at bounding box center [488, 565] width 131 height 102
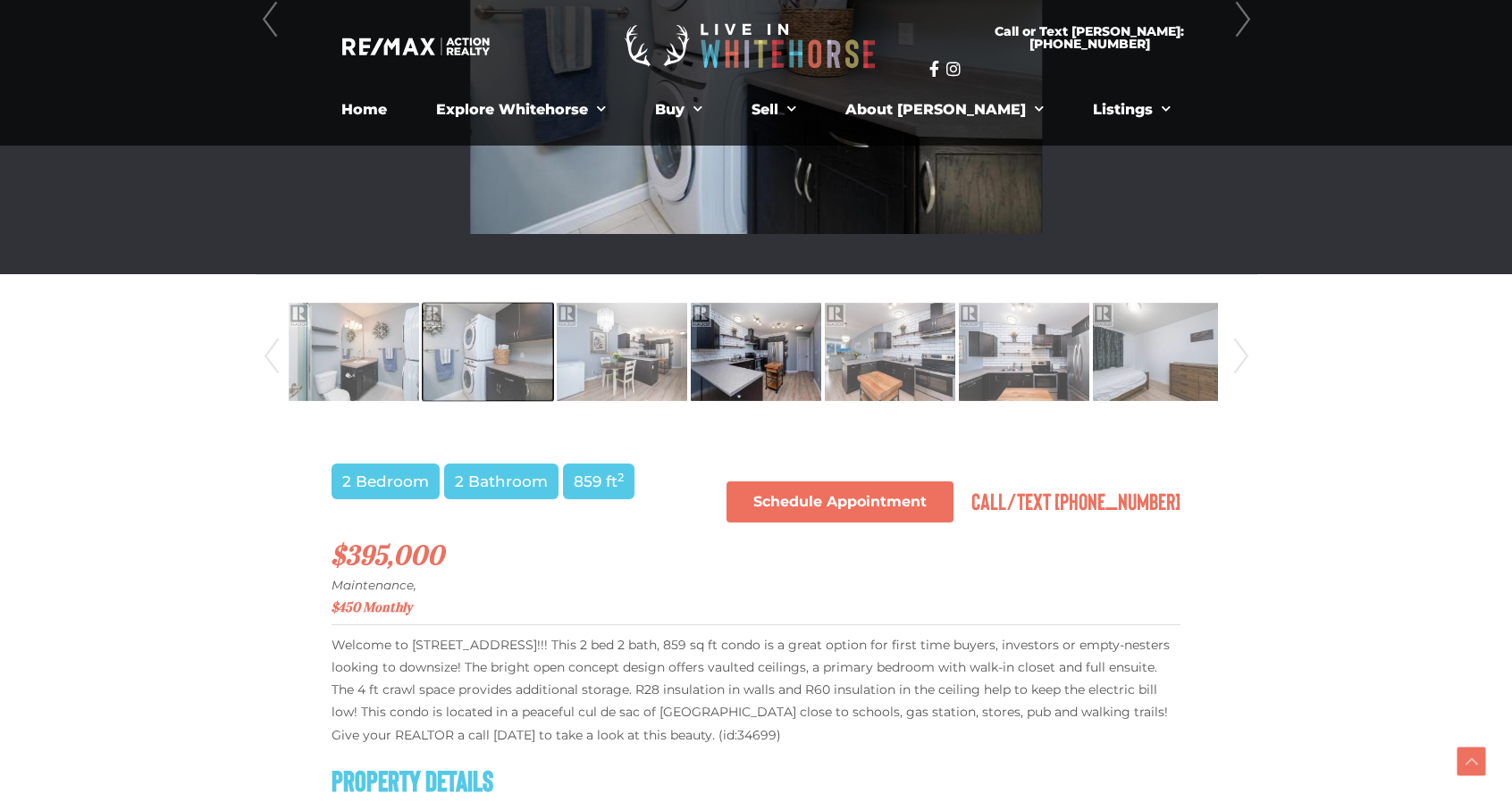
scroll to position [626, 0]
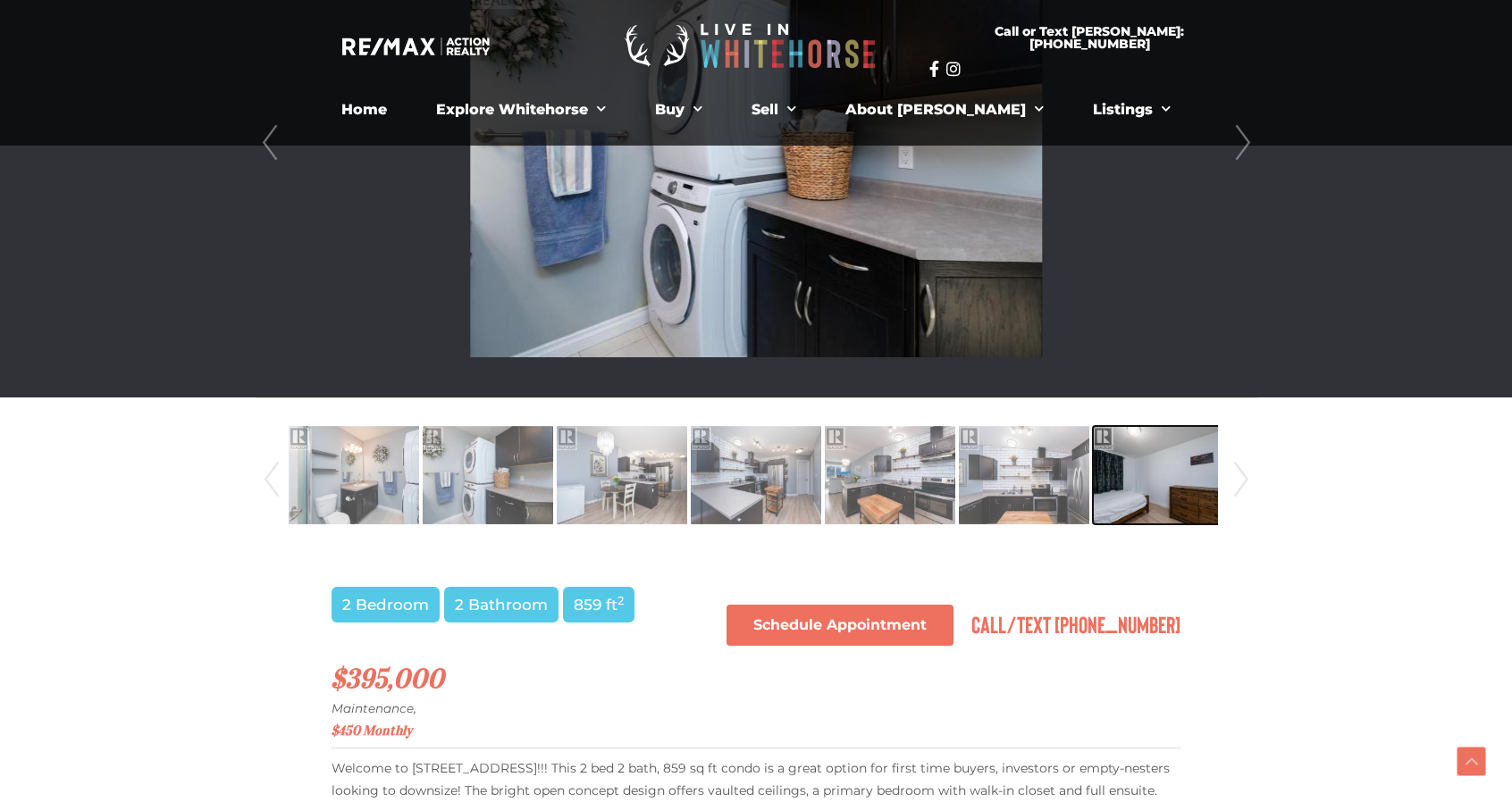
click at [1164, 497] on img at bounding box center [1158, 475] width 131 height 102
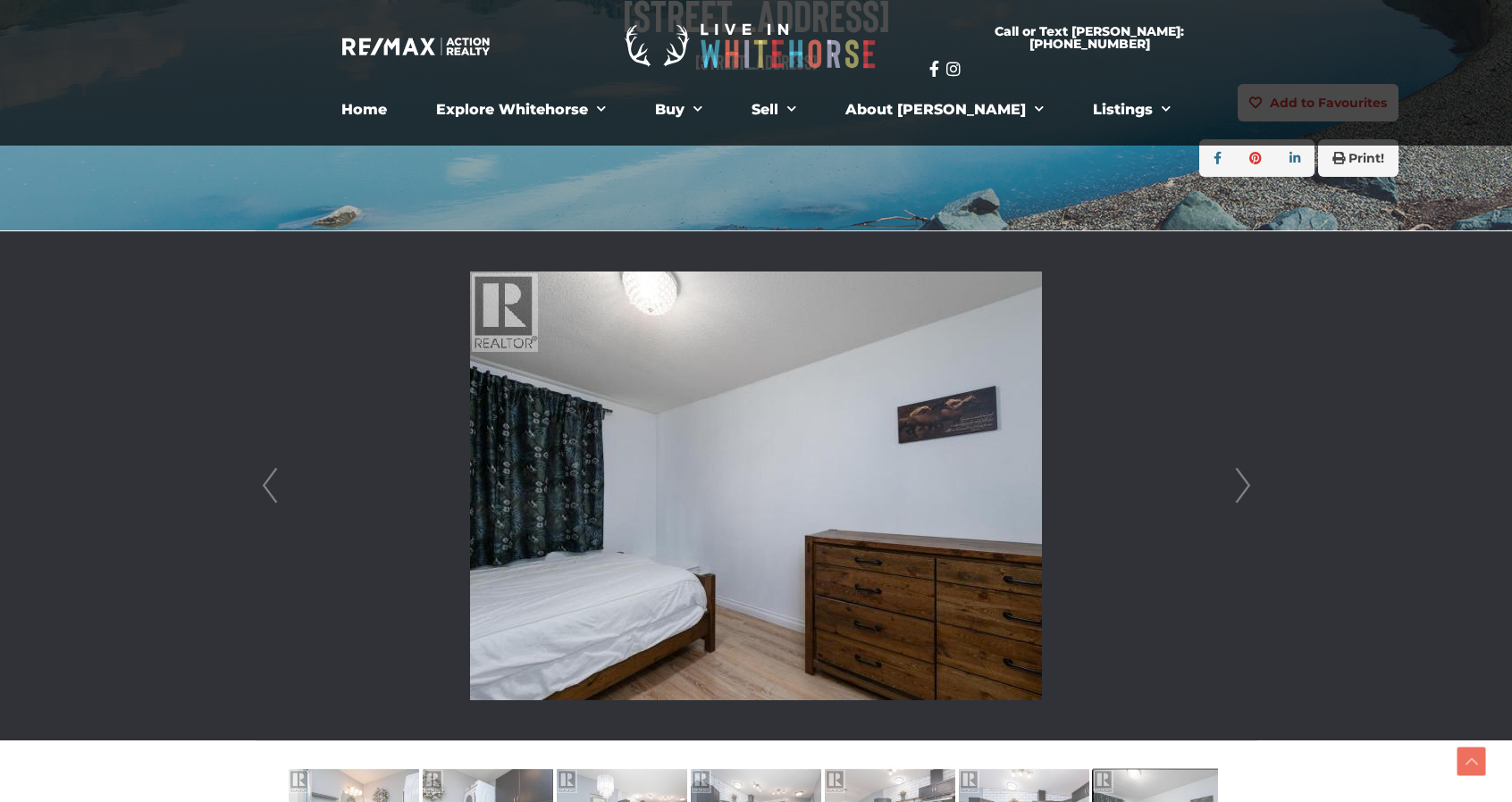
scroll to position [268, 0]
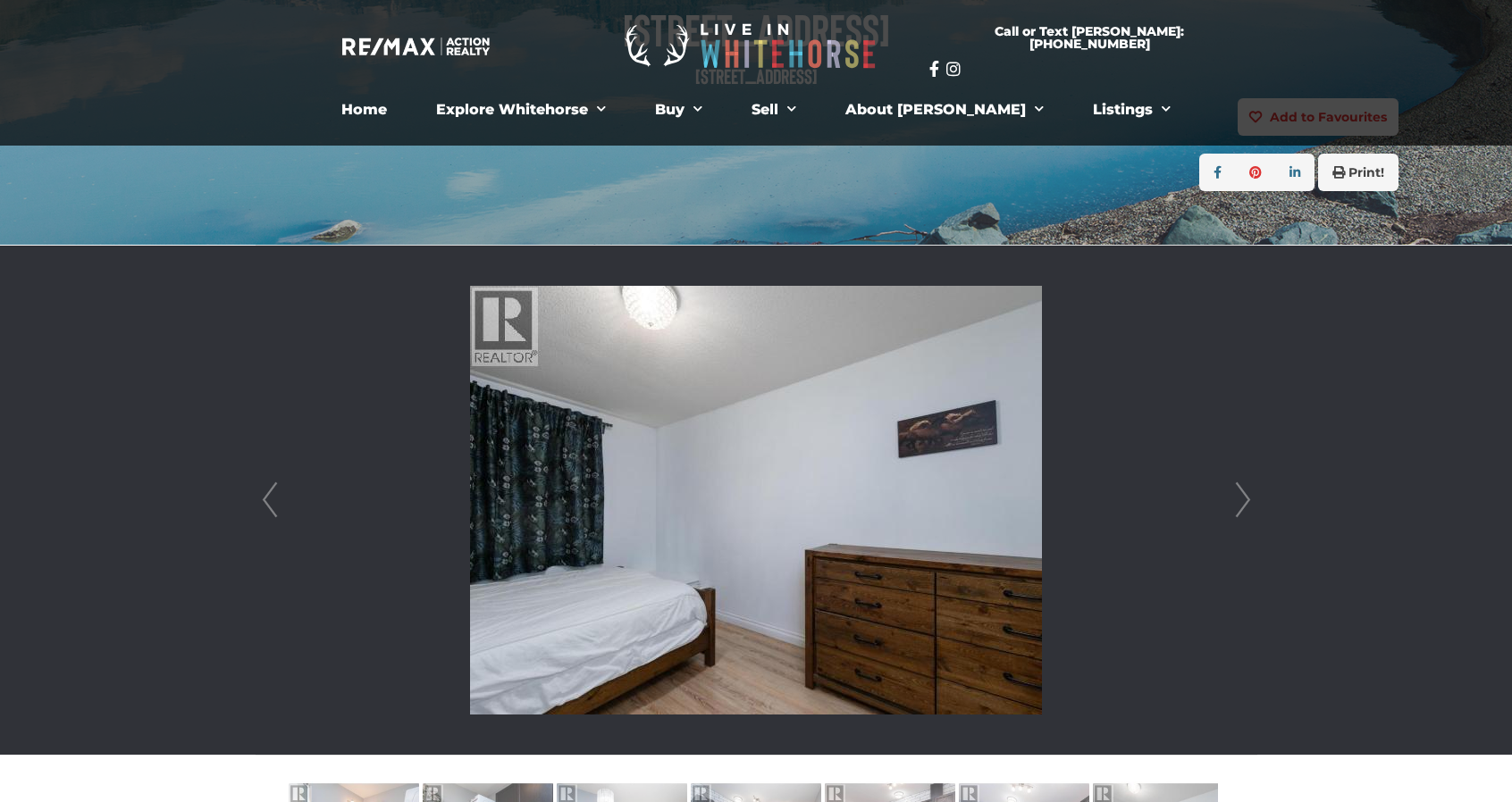
click at [889, 492] on img at bounding box center [756, 501] width 572 height 429
click at [1254, 496] on link "Next" at bounding box center [1243, 500] width 26 height 509
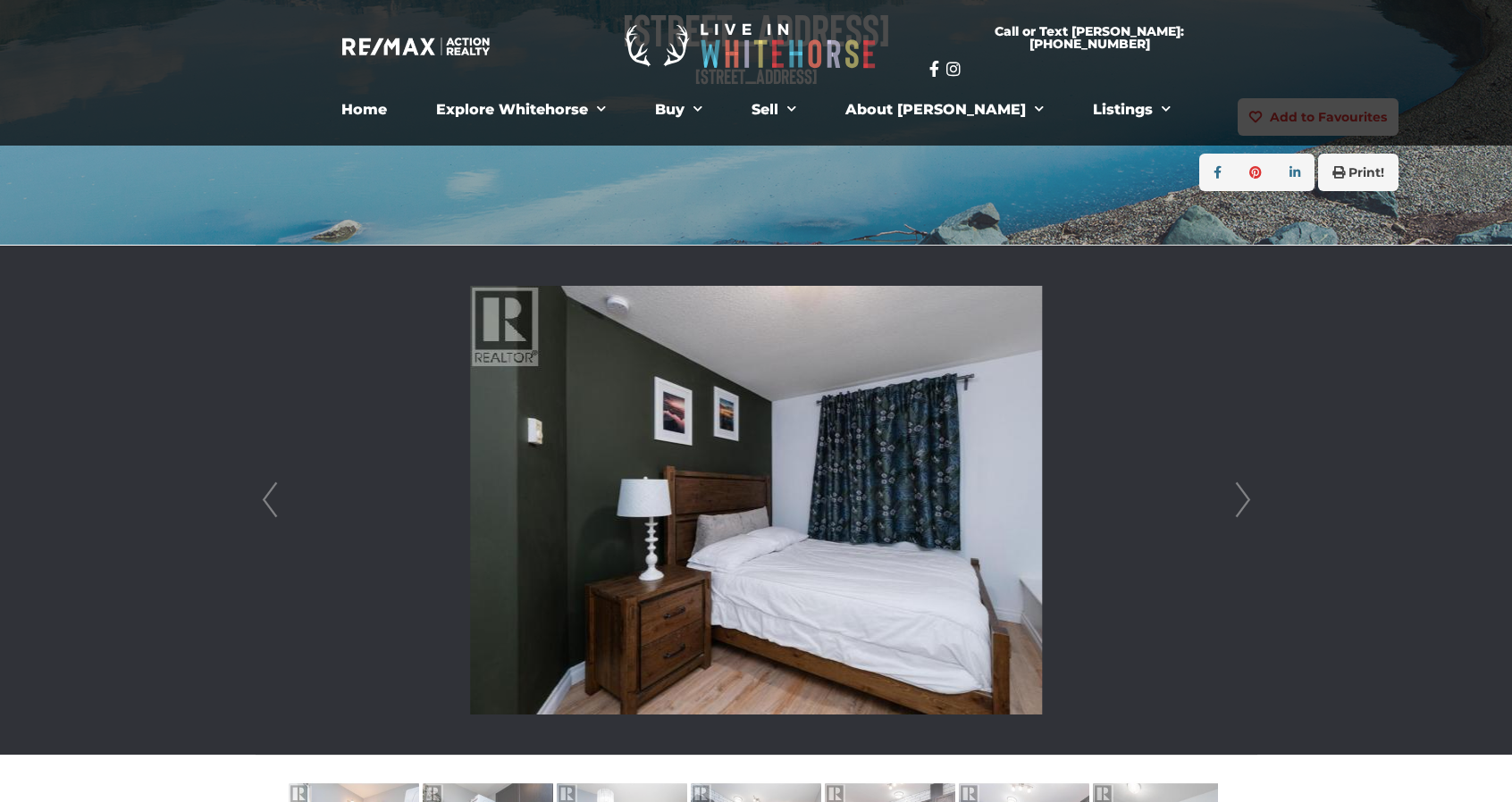
click at [1247, 496] on link "Next" at bounding box center [1243, 500] width 26 height 509
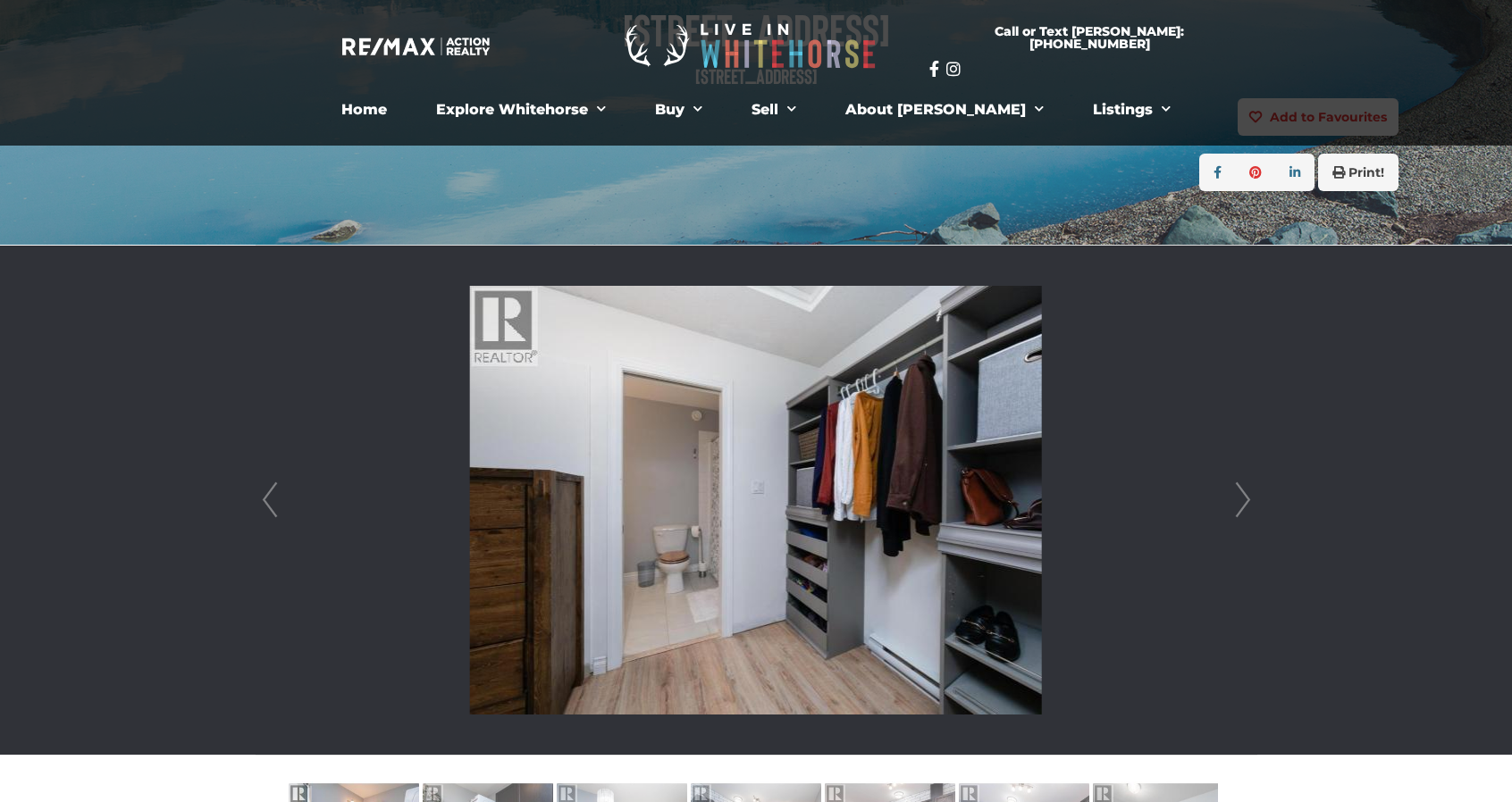
click at [1247, 496] on link "Next" at bounding box center [1243, 500] width 26 height 509
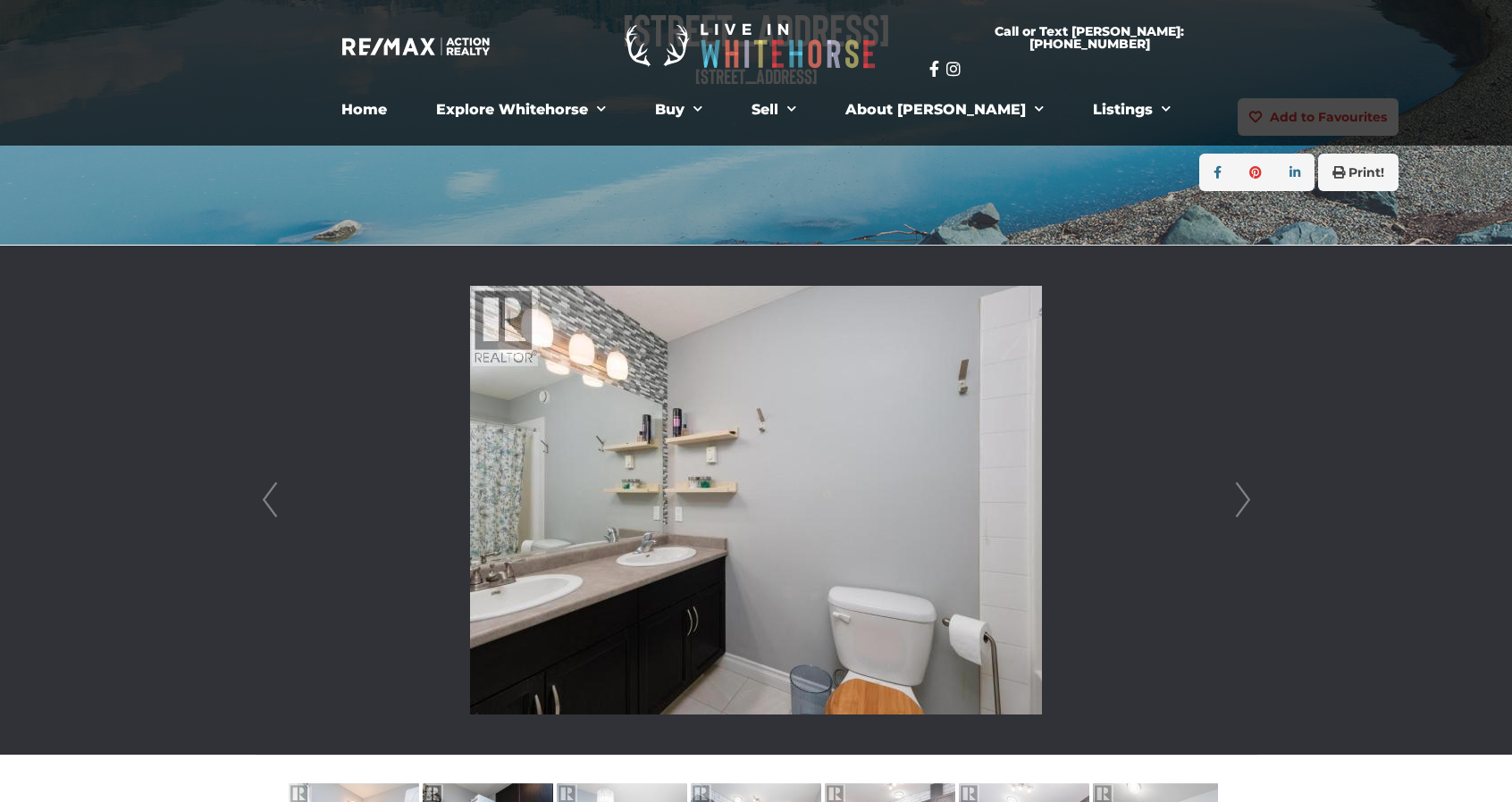
click at [1247, 496] on link "Next" at bounding box center [1243, 500] width 26 height 509
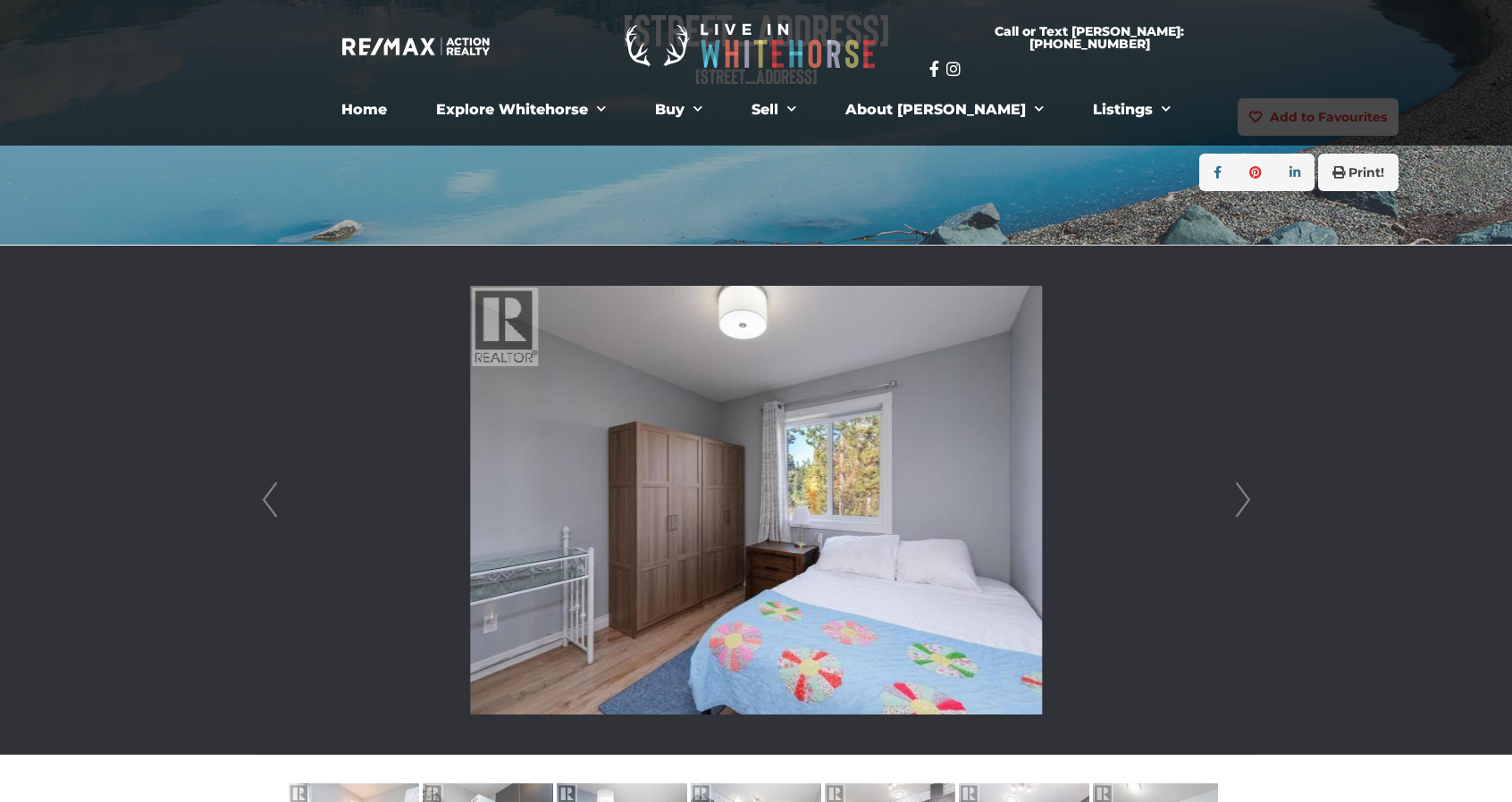
click at [1247, 496] on link "Next" at bounding box center [1243, 500] width 26 height 509
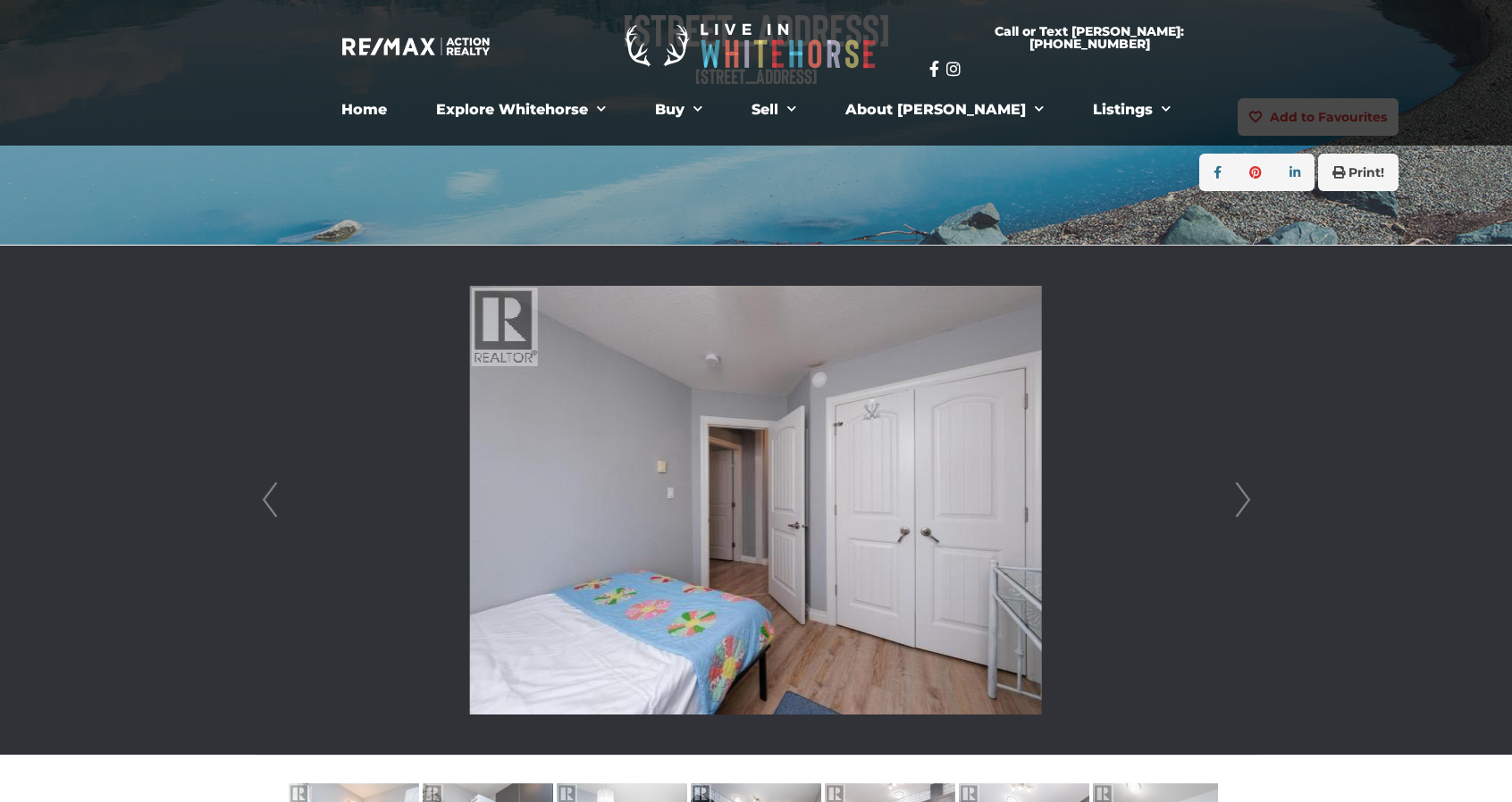
click at [1247, 496] on link "Next" at bounding box center [1243, 500] width 26 height 509
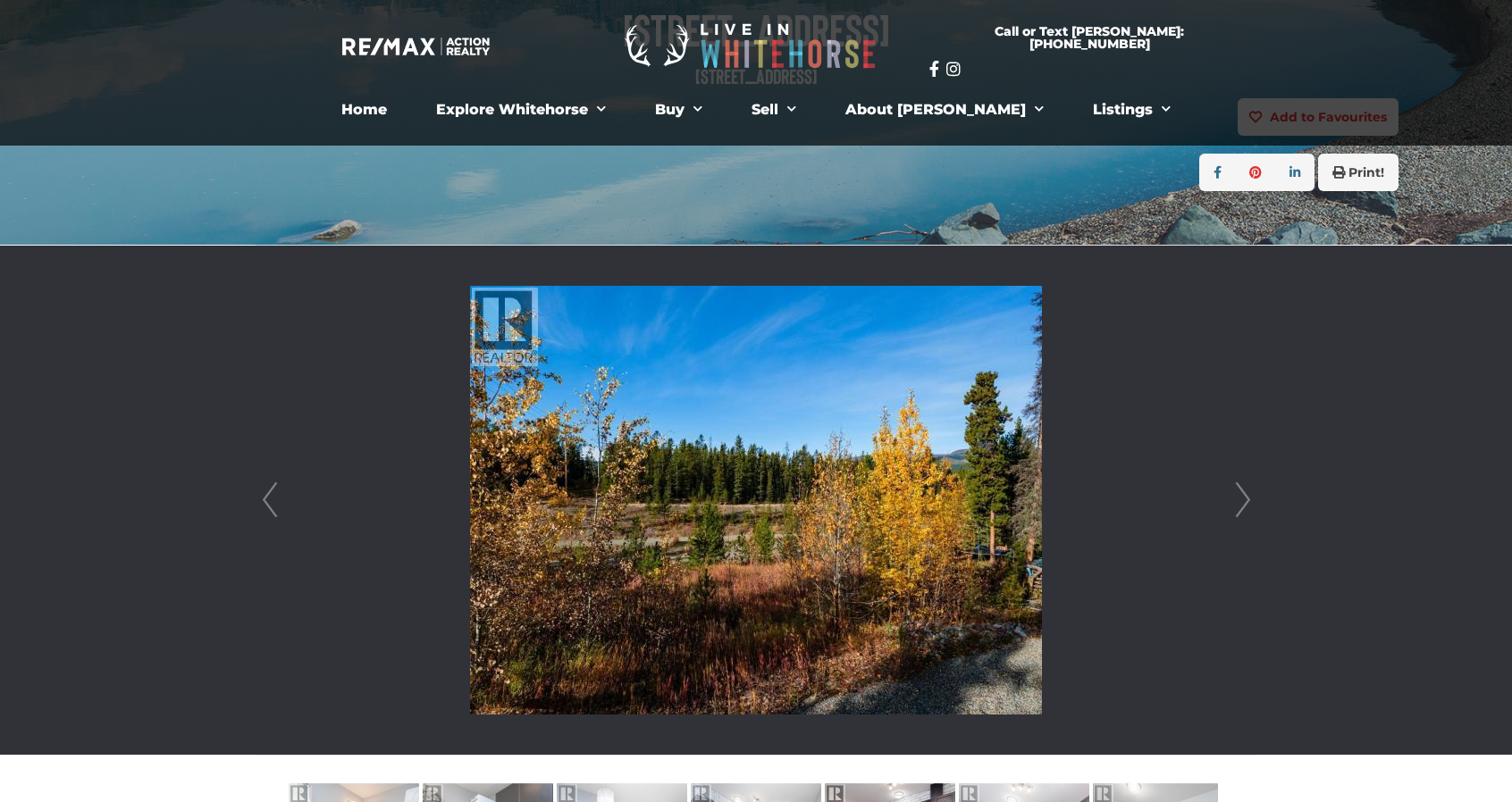
click at [1247, 496] on link "Next" at bounding box center [1243, 500] width 26 height 509
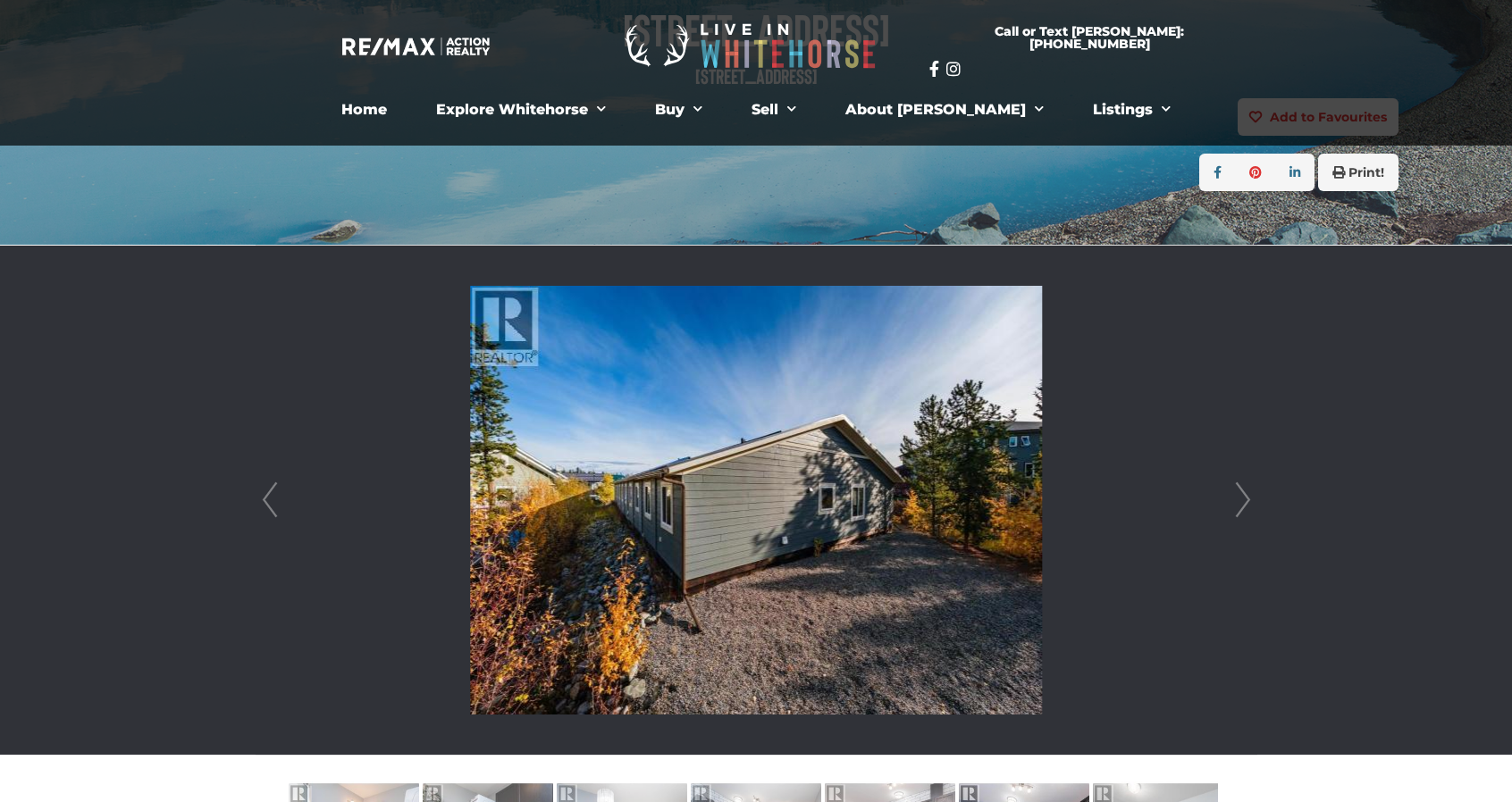
click at [1247, 496] on link "Next" at bounding box center [1243, 500] width 26 height 509
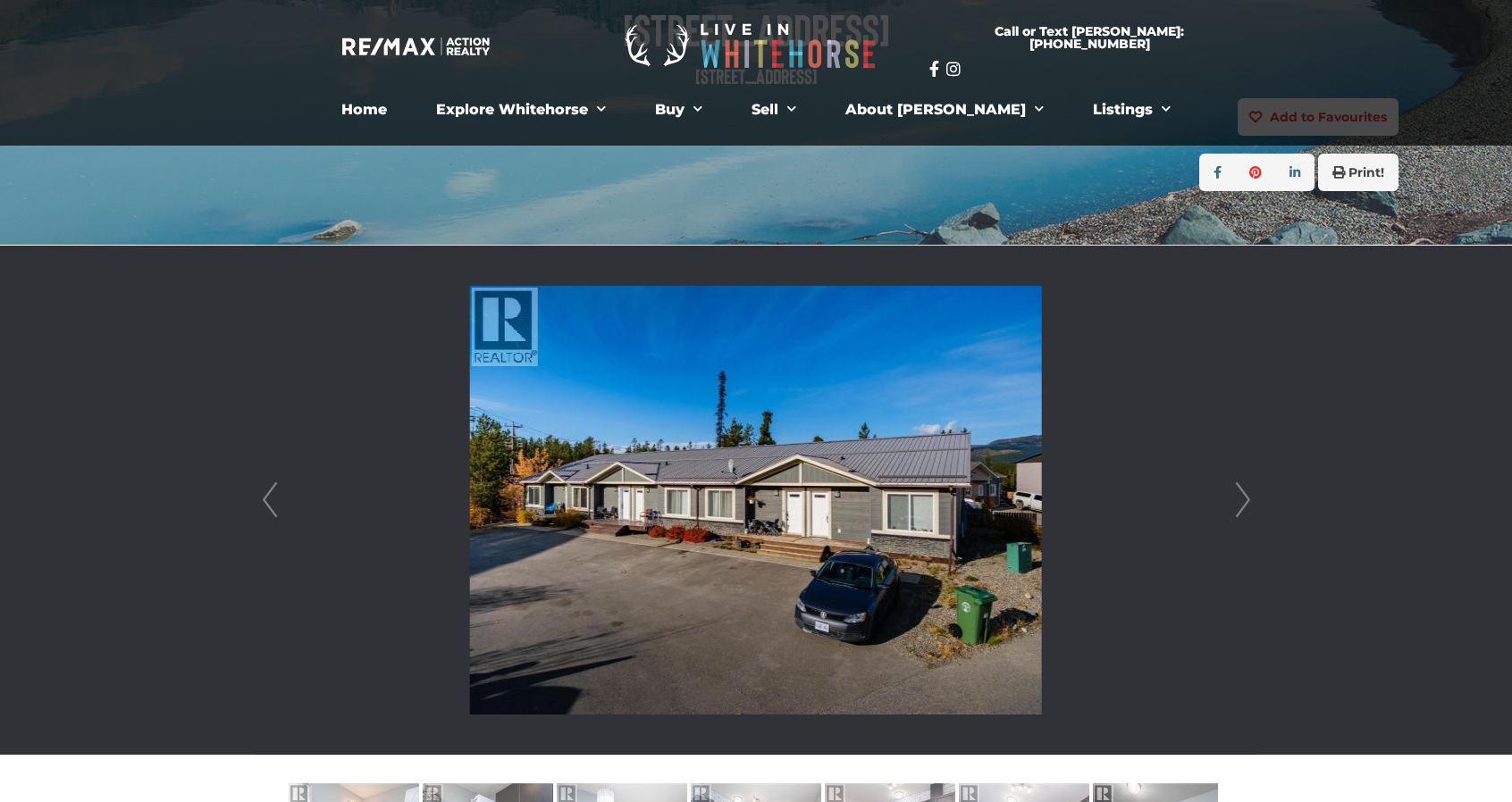
click at [289, 500] on li at bounding box center [756, 500] width 1001 height 509
click at [284, 500] on li at bounding box center [756, 500] width 1001 height 509
click at [278, 500] on link "Prev" at bounding box center [269, 500] width 26 height 509
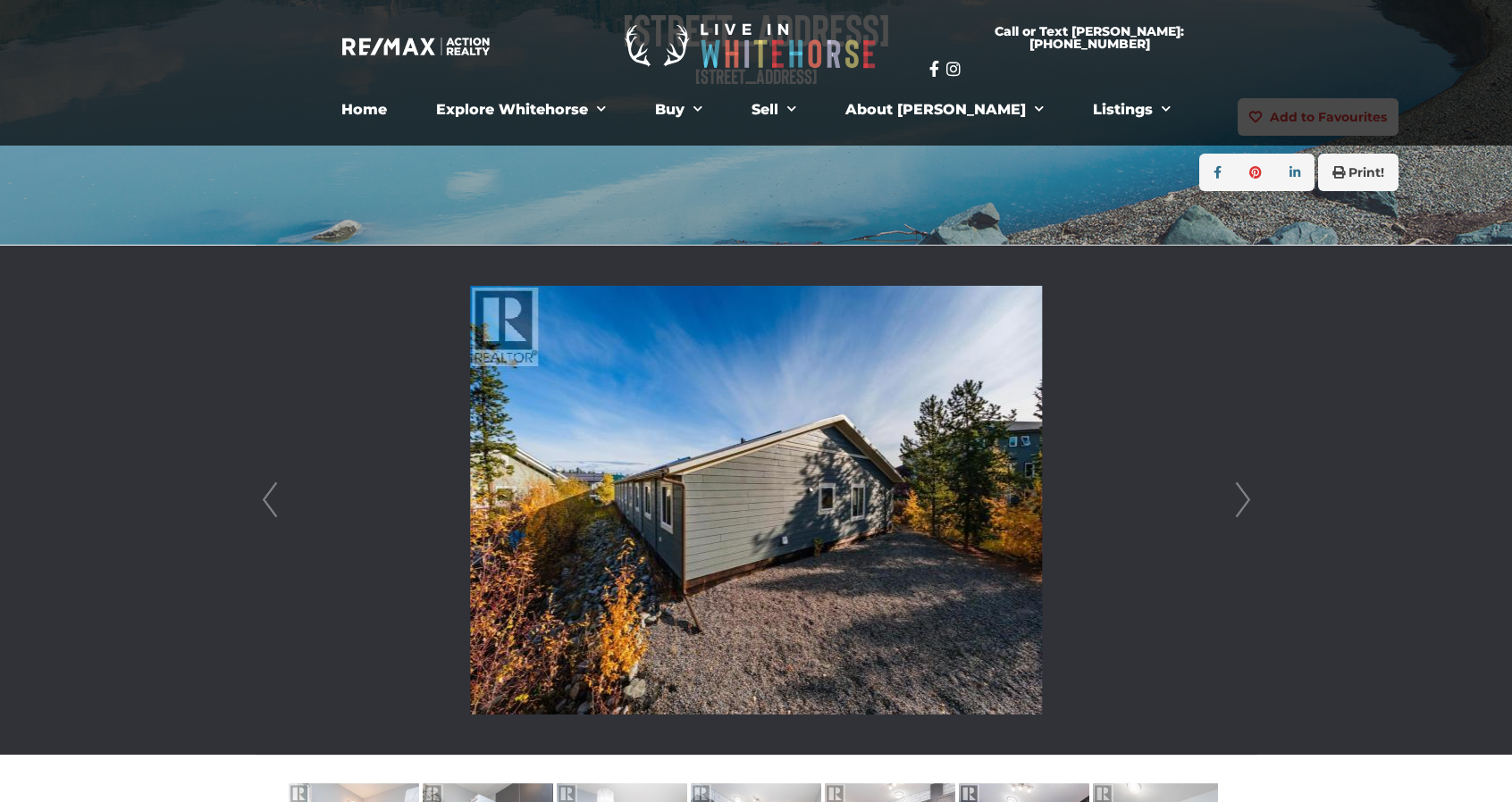
click at [270, 502] on link "Prev" at bounding box center [269, 500] width 26 height 509
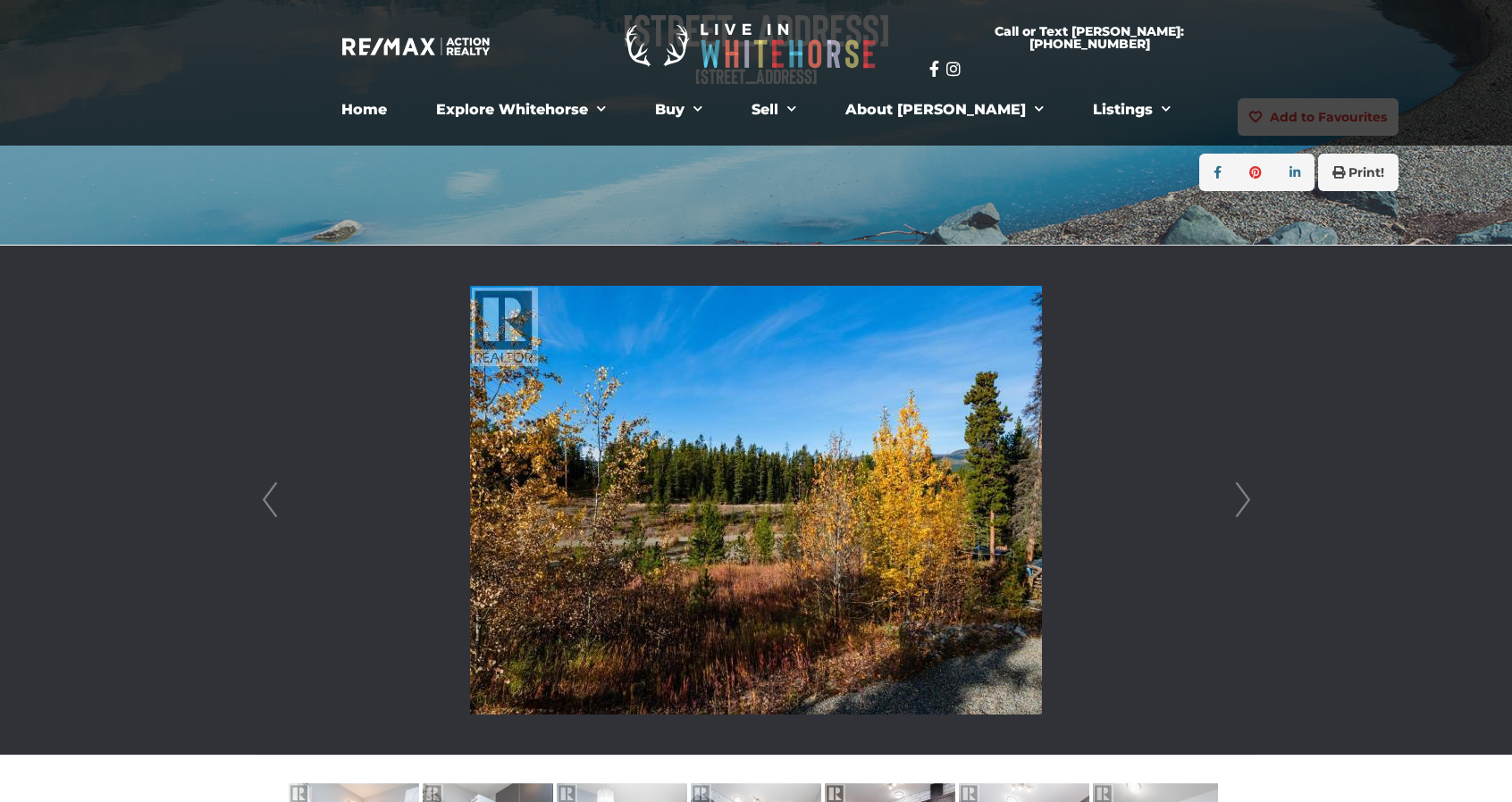
click at [273, 521] on link "Prev" at bounding box center [269, 500] width 26 height 509
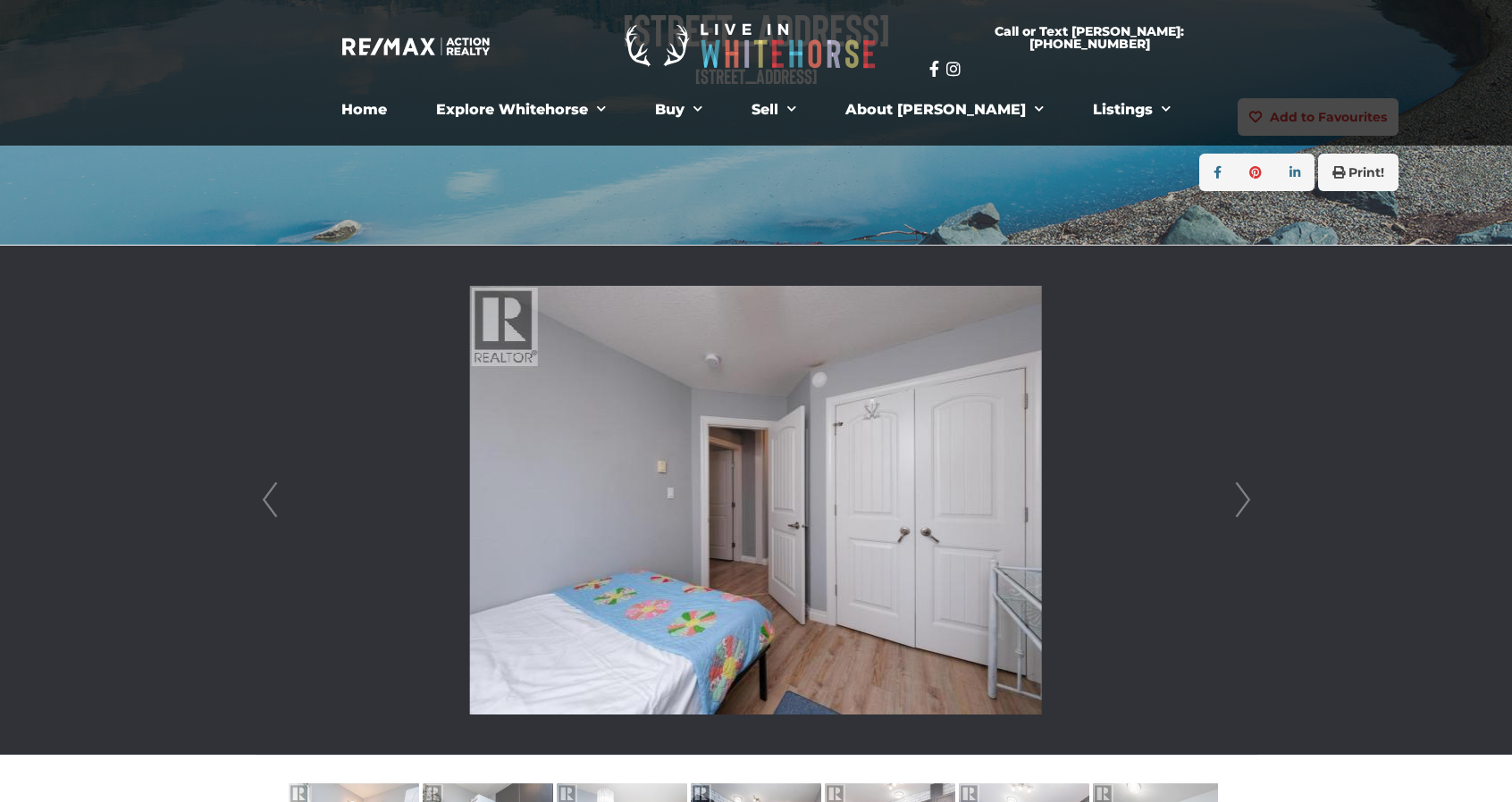
click at [273, 487] on link "Prev" at bounding box center [269, 500] width 26 height 509
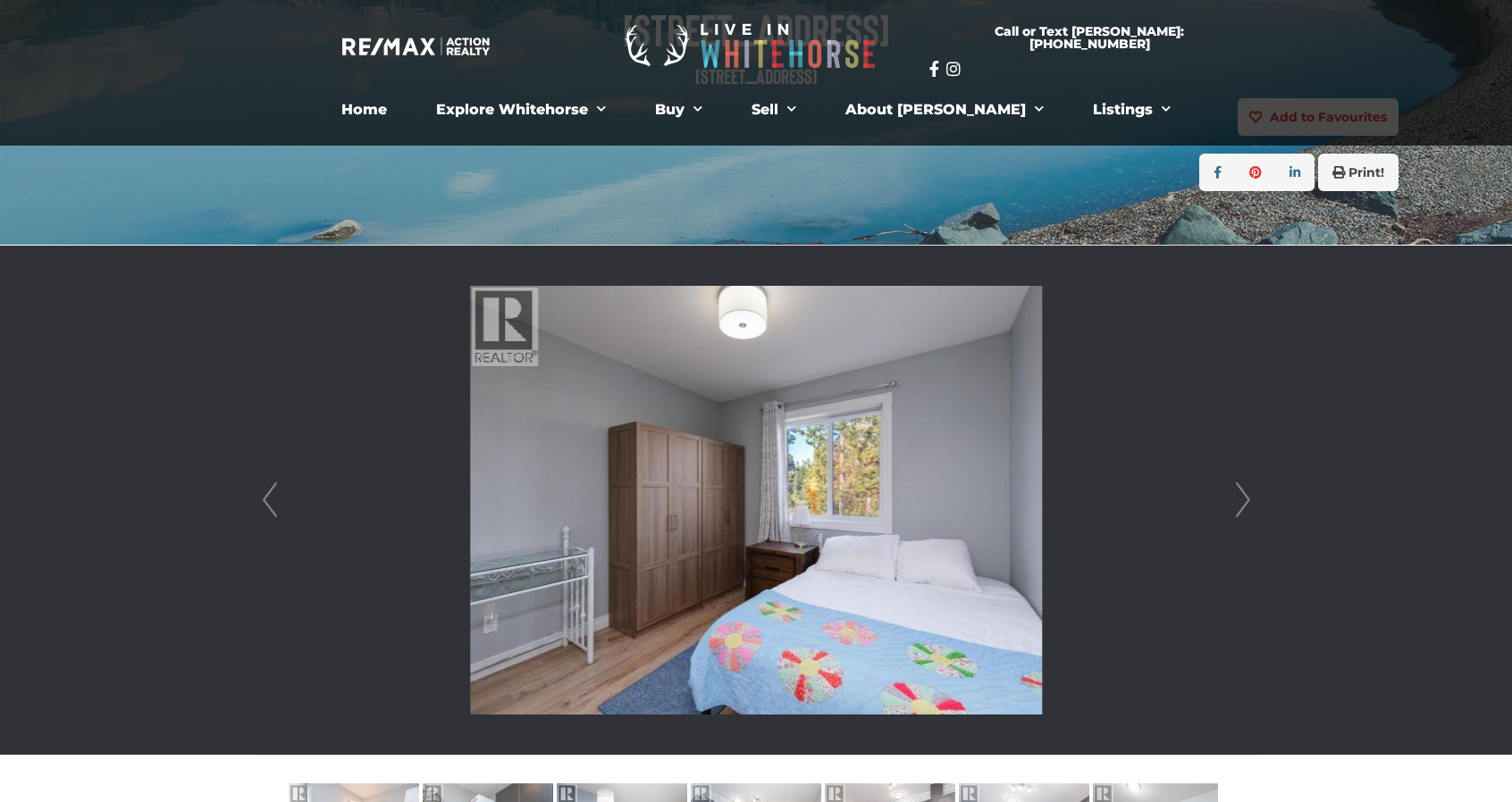
click at [273, 487] on link "Prev" at bounding box center [269, 500] width 26 height 509
click at [272, 487] on link "Prev" at bounding box center [269, 500] width 26 height 509
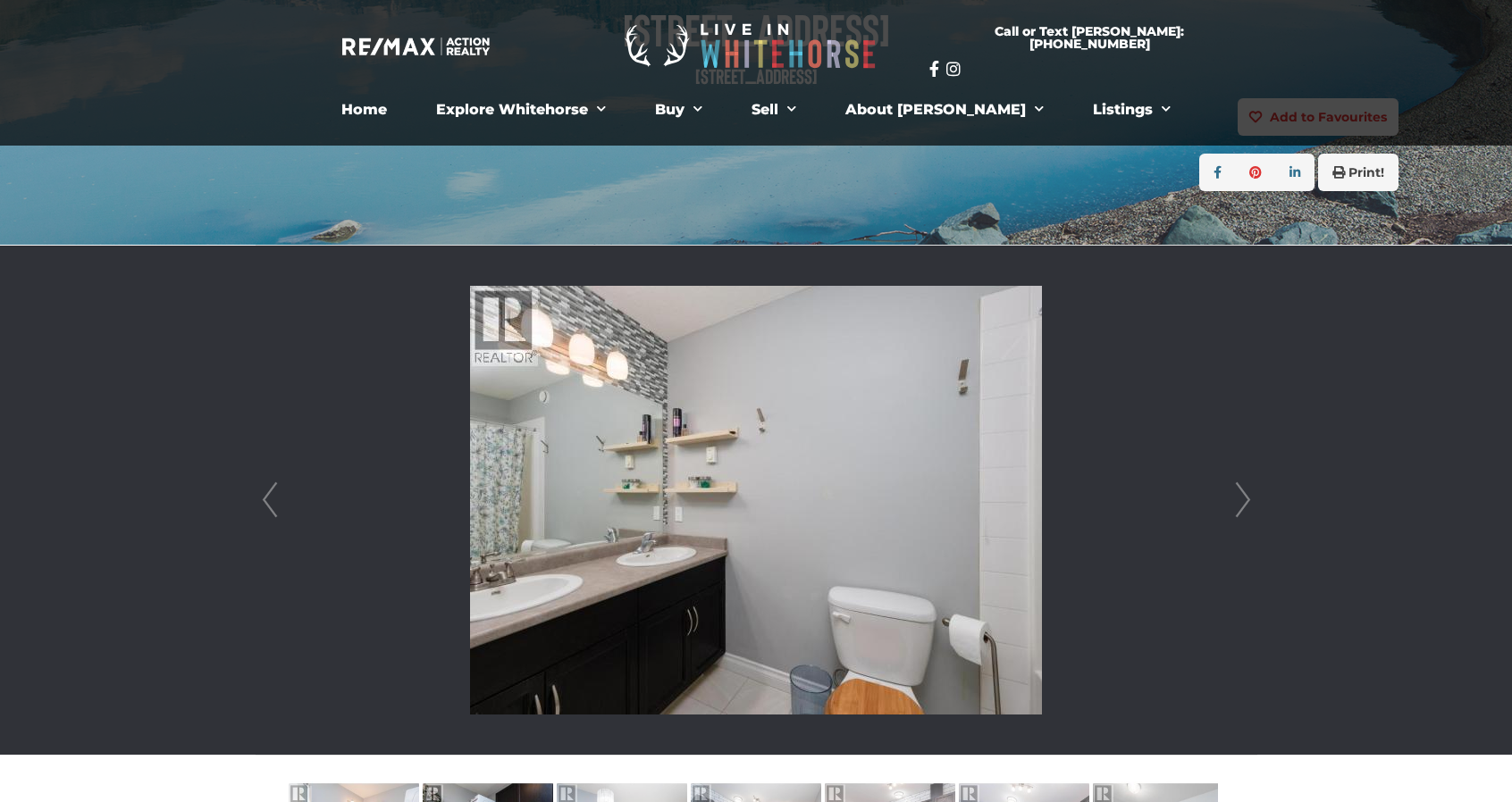
click at [272, 487] on link "Prev" at bounding box center [269, 500] width 26 height 509
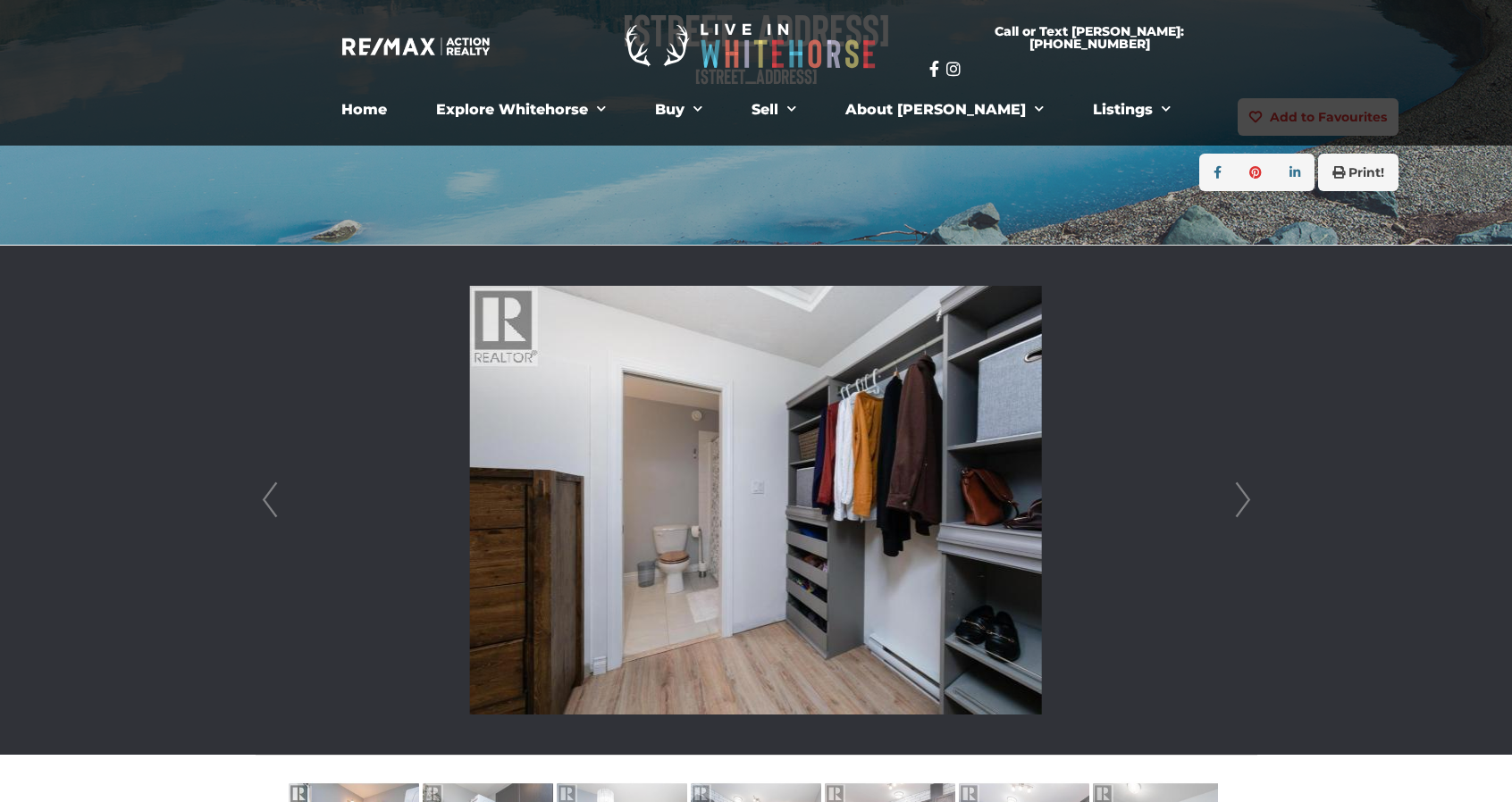
click at [272, 487] on link "Prev" at bounding box center [269, 500] width 26 height 509
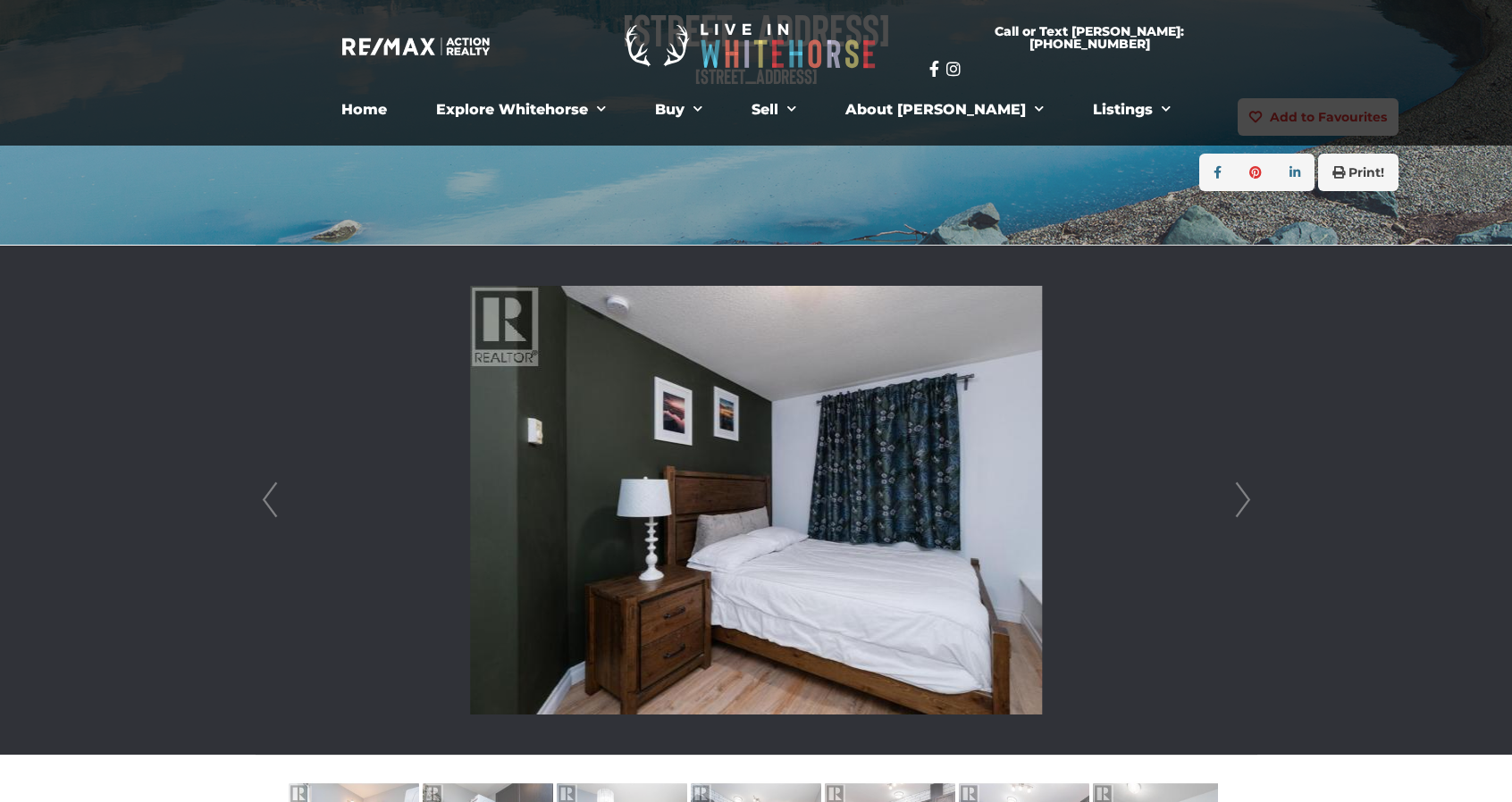
click at [272, 487] on link "Prev" at bounding box center [269, 500] width 26 height 509
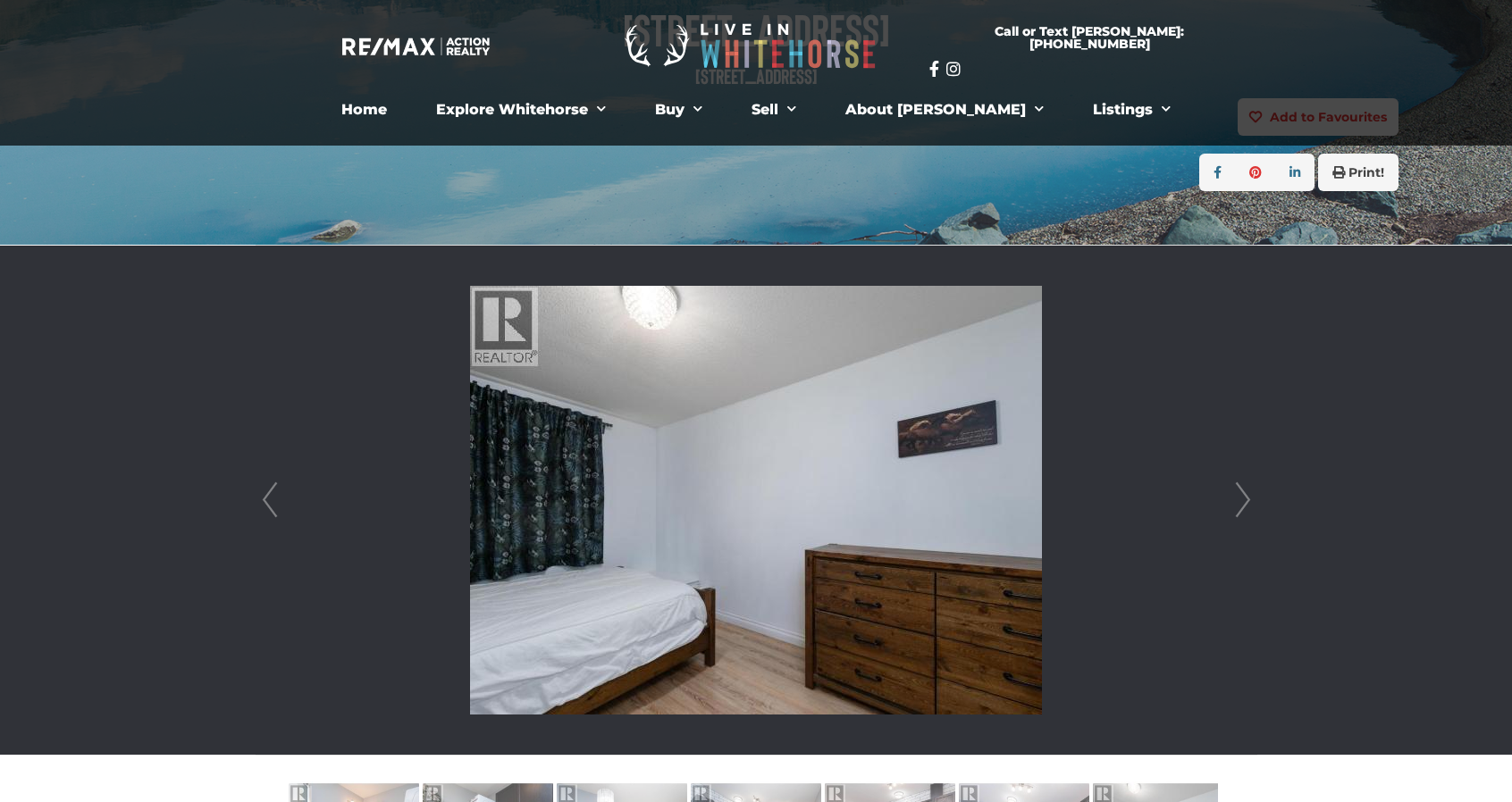
click at [272, 487] on link "Prev" at bounding box center [269, 500] width 26 height 509
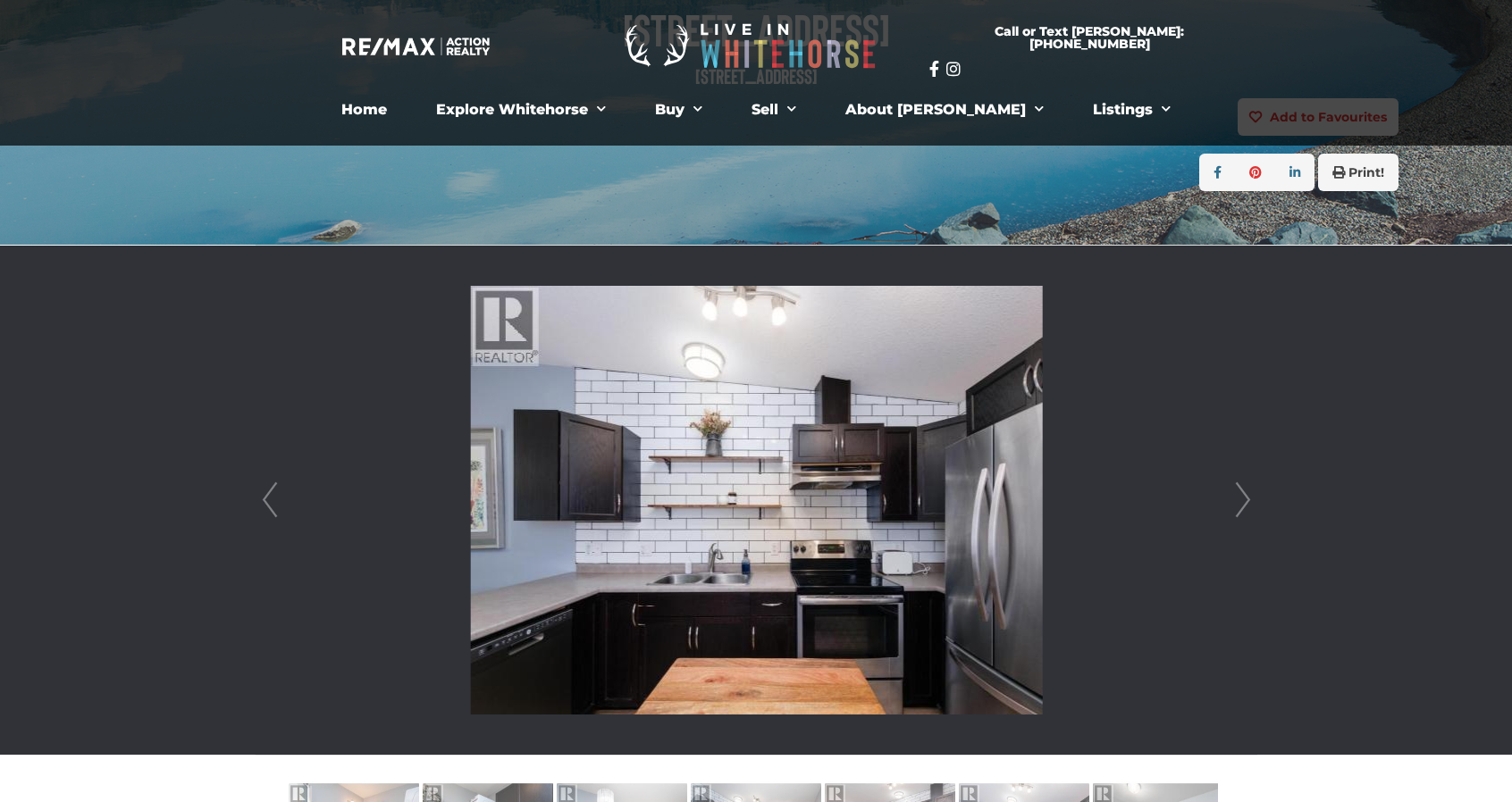
click at [272, 487] on link "Prev" at bounding box center [269, 500] width 26 height 509
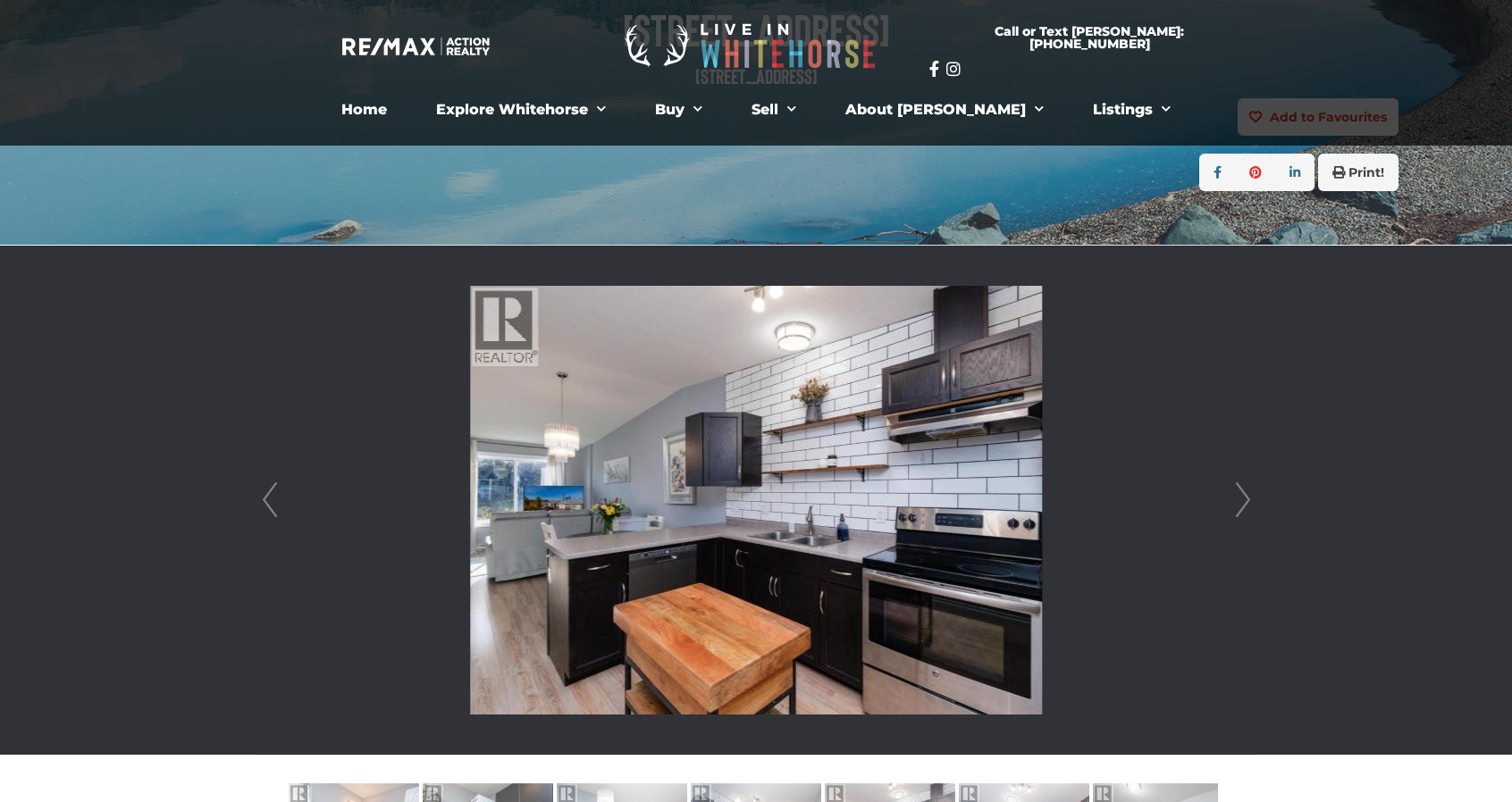
click at [272, 487] on link "Prev" at bounding box center [269, 500] width 26 height 509
